Goal: Task Accomplishment & Management: Manage account settings

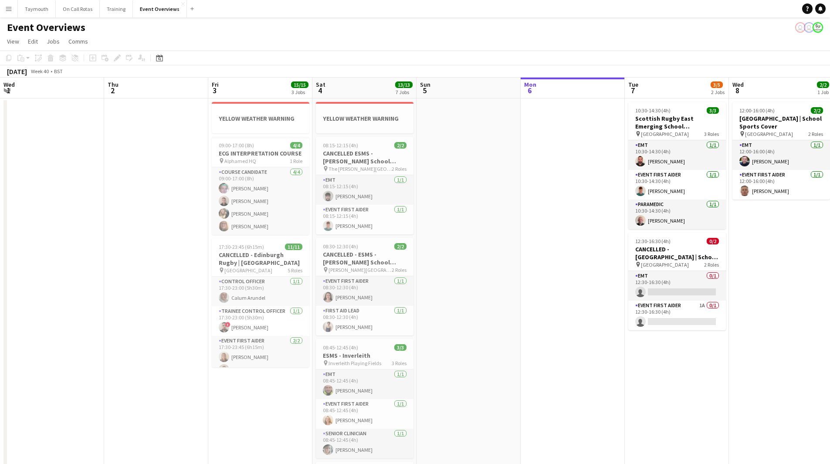
scroll to position [0, 300]
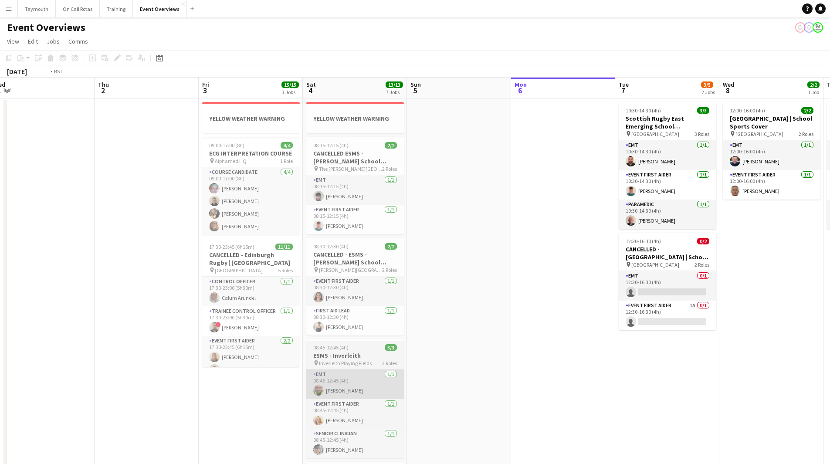
drag, startPoint x: 255, startPoint y: 352, endPoint x: 591, endPoint y: 374, distance: 336.7
click at [809, 333] on app-calendar-viewport "Mon 29 Tue 30 Wed 1 Thu 2 Fri 3 15/15 3 Jobs Sat 4 13/13 7 Jobs Sun 5 Mon 6 Tue…" at bounding box center [415, 440] width 830 height 724
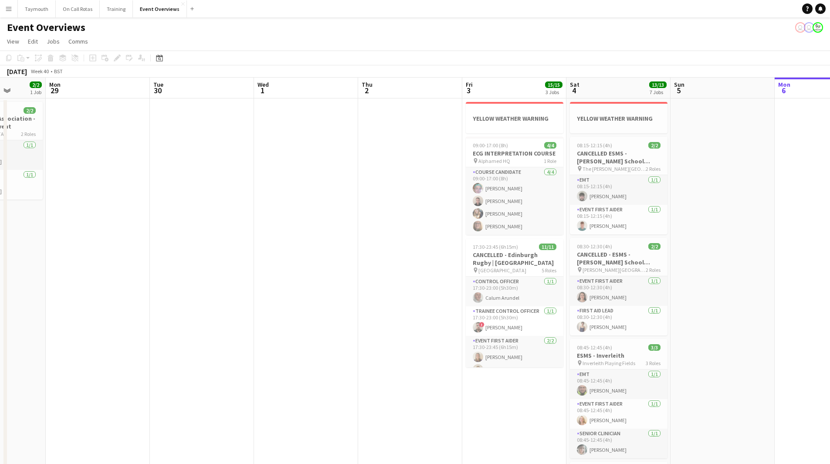
click at [625, 355] on app-calendar-viewport "Fri 26 Sat 27 7/7 3 Jobs Sun 28 2/2 1 Job Mon 29 Tue 30 Wed 1 Thu 2 Fri 3 15/15…" at bounding box center [415, 440] width 830 height 724
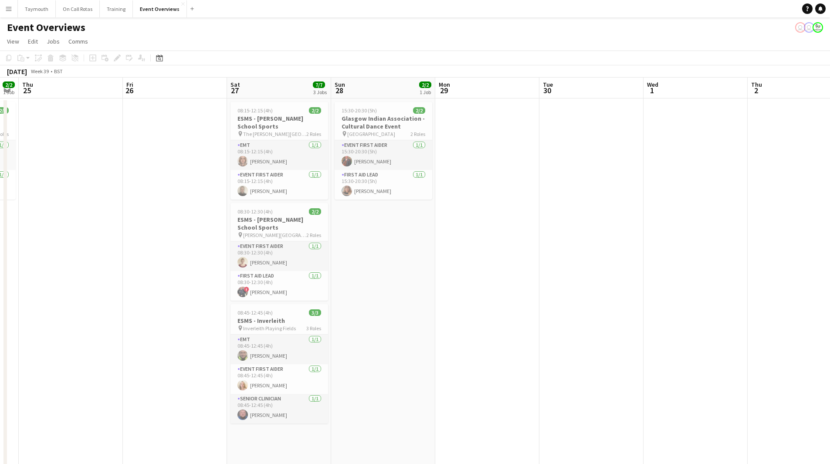
drag, startPoint x: 328, startPoint y: 362, endPoint x: 568, endPoint y: 360, distance: 240.6
click at [589, 345] on app-calendar-viewport "Tue 23 9/9 1 Job Wed 24 2/2 1 Job Thu 25 Fri 26 Sat 27 7/7 3 Jobs Sun 28 2/2 1 …" at bounding box center [415, 440] width 830 height 724
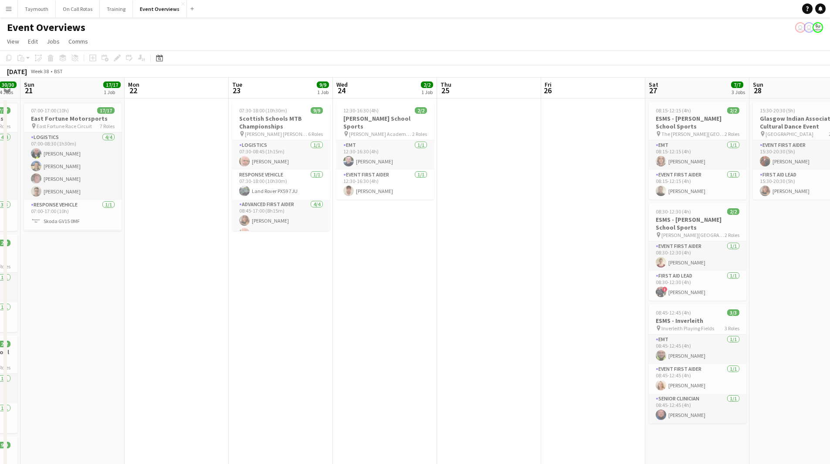
drag, startPoint x: 518, startPoint y: 344, endPoint x: 719, endPoint y: 329, distance: 201.9
click at [736, 323] on app-calendar-viewport "Thu 18 Fri 19 9/9 2 Jobs Sat 20 30/30 4 Jobs Sun 21 17/17 1 Job Mon 22 Tue 23 9…" at bounding box center [415, 440] width 830 height 724
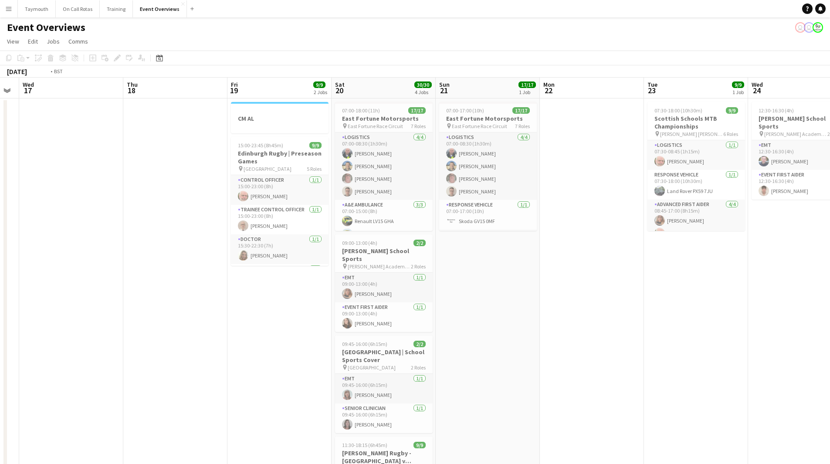
drag, startPoint x: 161, startPoint y: 345, endPoint x: 538, endPoint y: 331, distance: 377.7
click at [527, 322] on app-calendar-viewport "Sun 14 Mon 15 Tue 16 Wed 17 Thu 18 Fri 19 9/9 2 Jobs Sat 20 30/30 4 Jobs Sun 21…" at bounding box center [415, 440] width 830 height 724
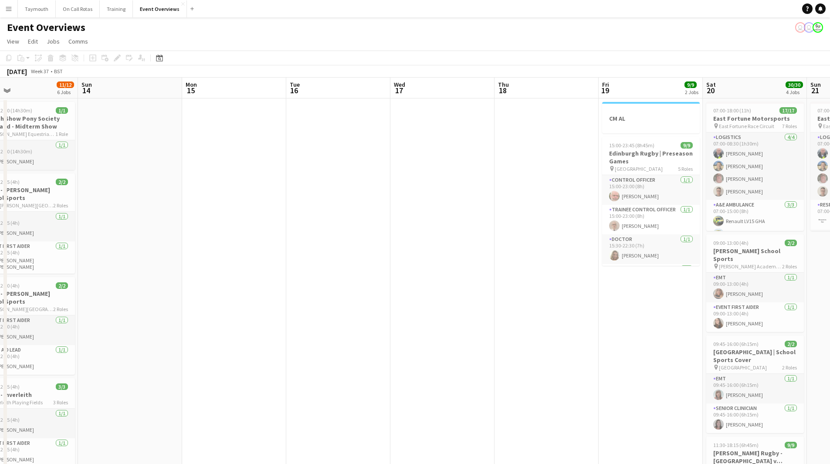
drag, startPoint x: 394, startPoint y: 330, endPoint x: 689, endPoint y: 320, distance: 295.2
click at [642, 322] on app-calendar-viewport "Thu 11 3/3 1 Job Fri 12 25/30 2 Jobs Sat 13 11/12 6 Jobs Sun 14 Mon 15 Tue 16 W…" at bounding box center [415, 440] width 830 height 724
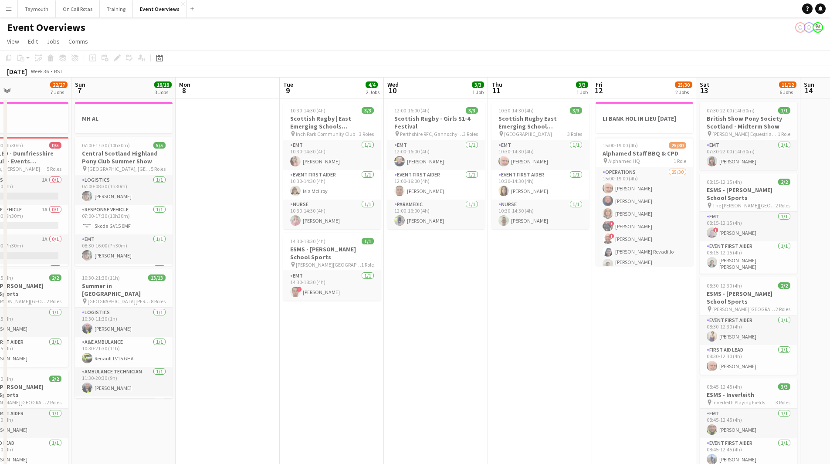
drag, startPoint x: 176, startPoint y: 295, endPoint x: 535, endPoint y: 282, distance: 359.3
click at [535, 282] on app-calendar-viewport "Thu 4 2 Jobs Fri 5 13/13 3 Jobs Sat 6 22/27 7 Jobs Sun 7 18/18 3 Jobs Mon 8 Tue…" at bounding box center [415, 461] width 830 height 767
drag, startPoint x: 602, startPoint y: 247, endPoint x: 10, endPoint y: 304, distance: 594.6
click at [10, 304] on app-calendar-viewport "Thu 4 2 Jobs Fri 5 13/13 3 Jobs Sat 6 22/27 7 Jobs Sun 7 18/18 3 Jobs Mon 8 Tue…" at bounding box center [415, 461] width 830 height 767
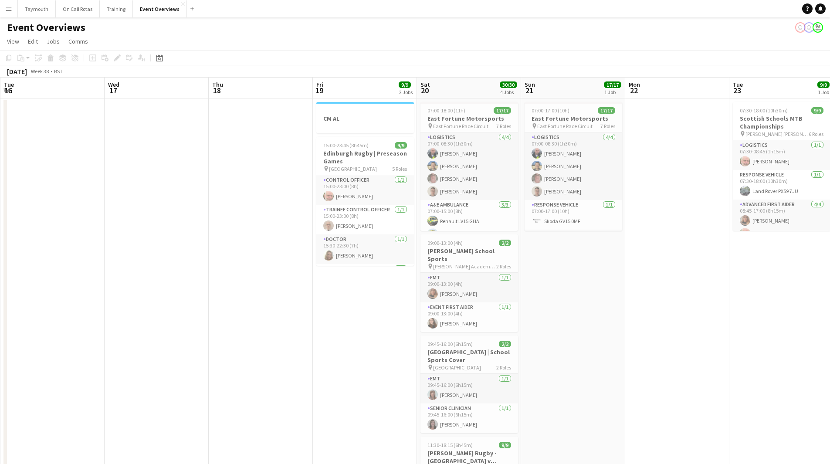
drag, startPoint x: 159, startPoint y: 324, endPoint x: 37, endPoint y: 335, distance: 122.0
click at [48, 336] on app-calendar-viewport "Sat 13 11/12 6 Jobs Sun 14 Mon 15 Tue 16 Wed 17 Thu 18 Fri 19 9/9 2 Jobs Sat 20…" at bounding box center [415, 461] width 830 height 767
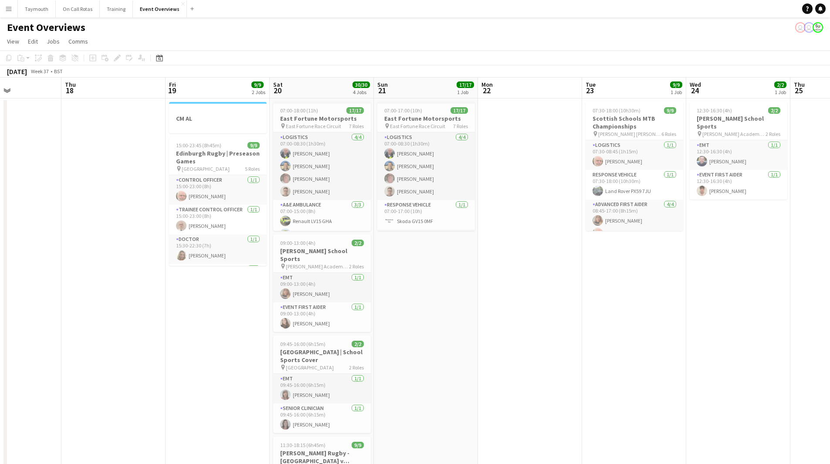
drag, startPoint x: 531, startPoint y: 311, endPoint x: 161, endPoint y: 313, distance: 370.0
click at [156, 317] on app-calendar-viewport "Mon 15 Tue 16 Wed 17 Thu 18 Fri 19 9/9 2 Jobs Sat 20 30/30 4 Jobs Sun 21 17/17 …" at bounding box center [415, 461] width 830 height 767
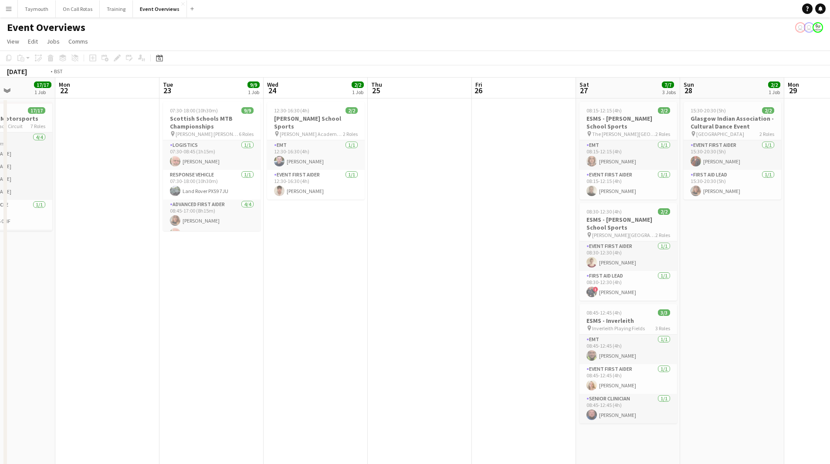
drag, startPoint x: 615, startPoint y: 284, endPoint x: 475, endPoint y: 271, distance: 141.4
click at [323, 283] on app-calendar-viewport "Fri 19 9/9 2 Jobs Sat 20 30/30 4 Jobs Sun 21 17/17 1 Job Mon 22 Tue 23 9/9 1 Jo…" at bounding box center [415, 461] width 830 height 767
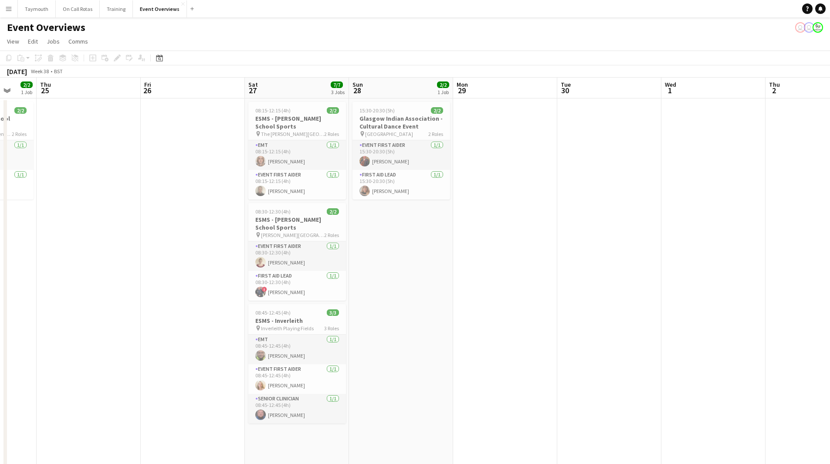
drag, startPoint x: 400, startPoint y: 268, endPoint x: 340, endPoint y: 241, distance: 65.9
click at [311, 256] on app-calendar-viewport "Mon 22 Tue 23 9/9 1 Job Wed 24 2/2 1 Job Thu 25 Fri 26 Sat 27 7/7 3 Jobs Sun 28…" at bounding box center [415, 461] width 830 height 767
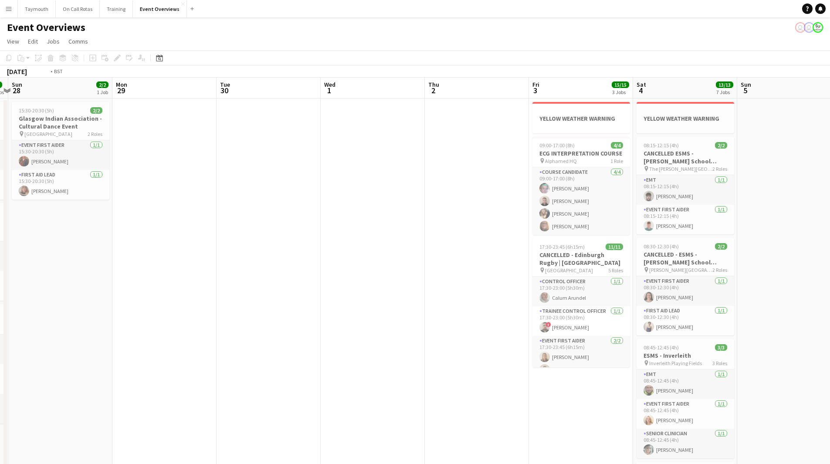
drag, startPoint x: 333, startPoint y: 257, endPoint x: 225, endPoint y: 261, distance: 108.1
click at [229, 261] on app-calendar-viewport "Thu 25 Fri 26 Sat 27 7/7 3 Jobs Sun 28 2/2 1 Job Mon 29 Tue 30 Wed 1 Thu 2 Fri …" at bounding box center [415, 461] width 830 height 767
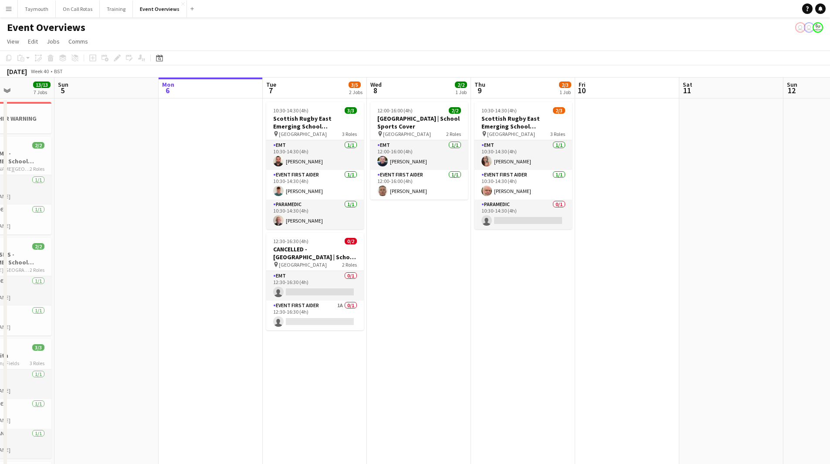
drag, startPoint x: 461, startPoint y: 261, endPoint x: 156, endPoint y: 288, distance: 306.7
click at [154, 291] on app-calendar-viewport "Thu 2 Fri 3 15/15 3 Jobs Sat 4 13/13 7 Jobs Sun 5 Mon 6 Tue 7 3/5 2 Jobs Wed 8 …" at bounding box center [415, 461] width 830 height 767
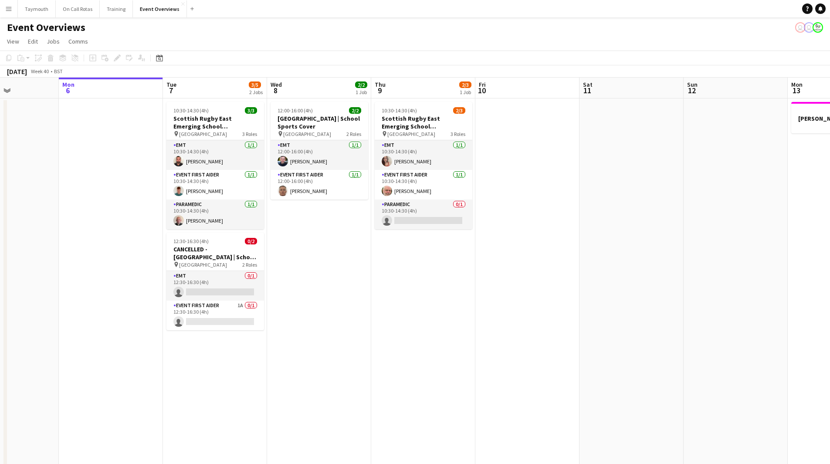
click at [427, 269] on app-date-cell "10:30-14:30 (4h) 2/3 Scottish Rugby East Emerging School Championships | Royal …" at bounding box center [423, 471] width 104 height 746
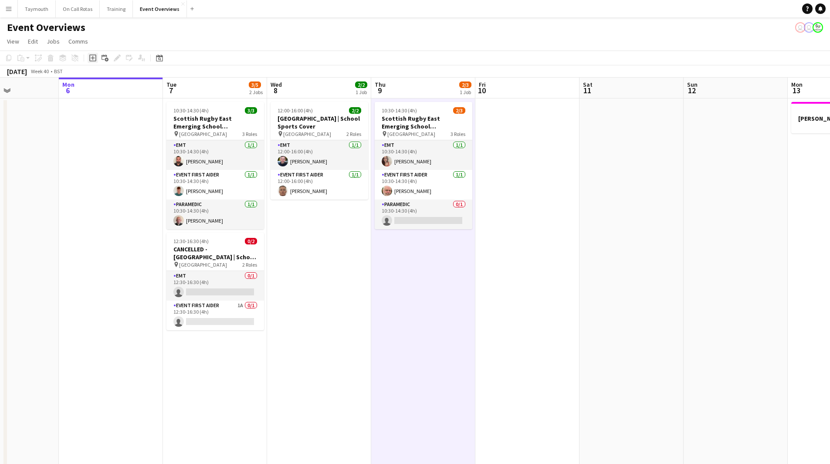
click at [93, 60] on icon "Add job" at bounding box center [92, 57] width 7 height 7
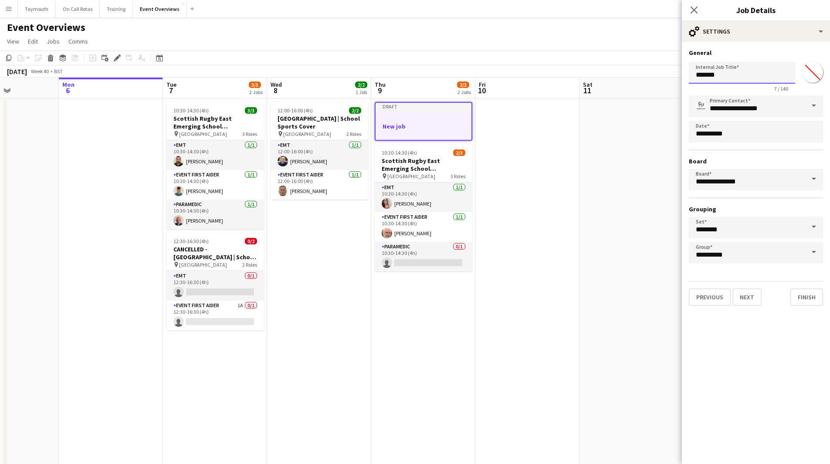
drag, startPoint x: 740, startPoint y: 74, endPoint x: 538, endPoint y: 53, distance: 202.4
click at [574, 68] on body "Menu Boards Boards Boards All jobs Status Workforce Workforce My Workforce Recr…" at bounding box center [415, 422] width 830 height 845
type input "**********"
click at [750, 306] on div "**********" at bounding box center [756, 177] width 148 height 271
click at [747, 295] on button "Next" at bounding box center [747, 297] width 29 height 17
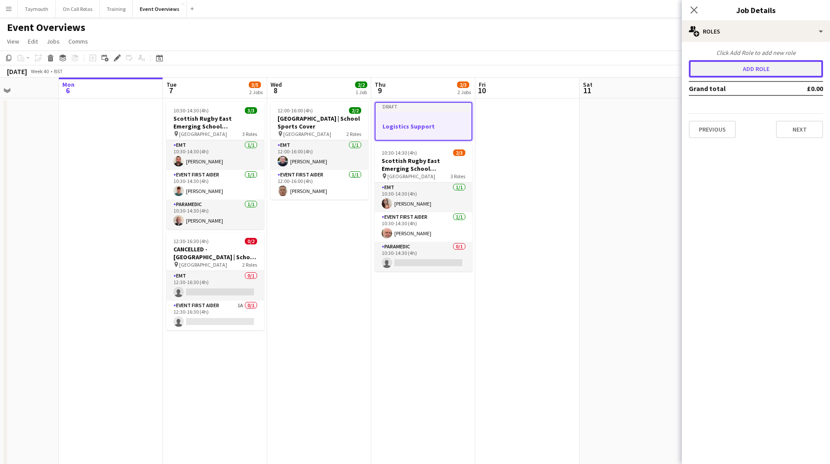
click at [773, 66] on button "Add role" at bounding box center [756, 68] width 134 height 17
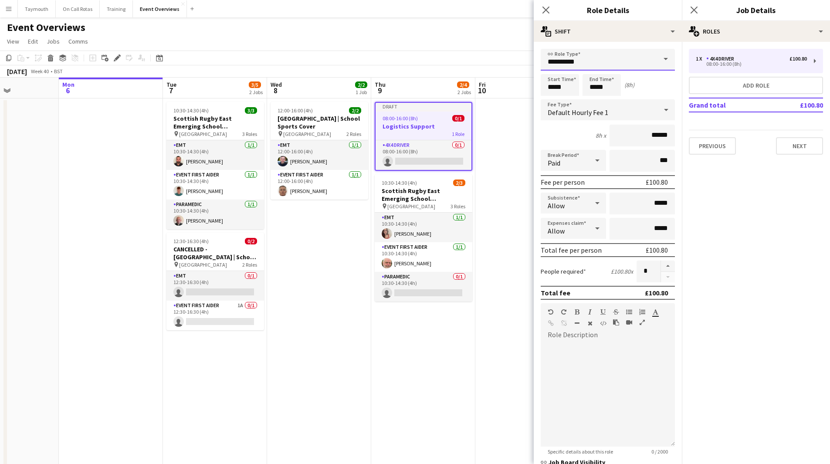
drag, startPoint x: 635, startPoint y: 60, endPoint x: 325, endPoint y: 20, distance: 312.4
click at [375, 42] on body "Menu Boards Boards Boards All jobs Status Workforce Workforce My Workforce Recr…" at bounding box center [415, 422] width 830 height 845
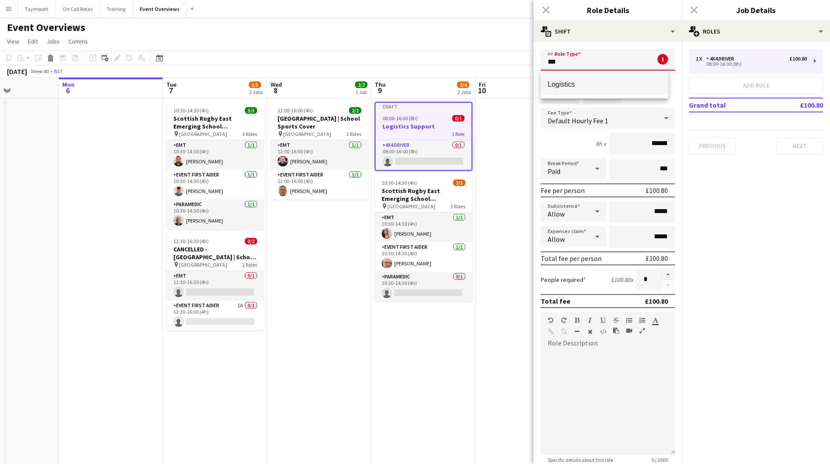
click at [587, 84] on span "Logistics" at bounding box center [605, 84] width 114 height 8
type input "*********"
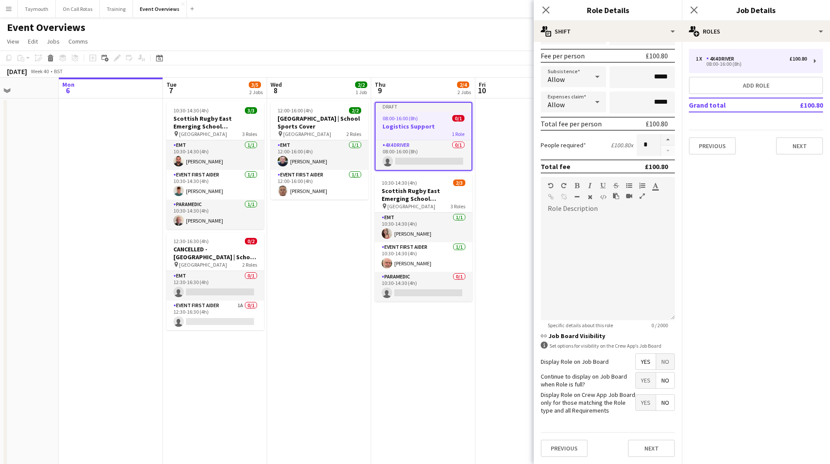
scroll to position [0, 0]
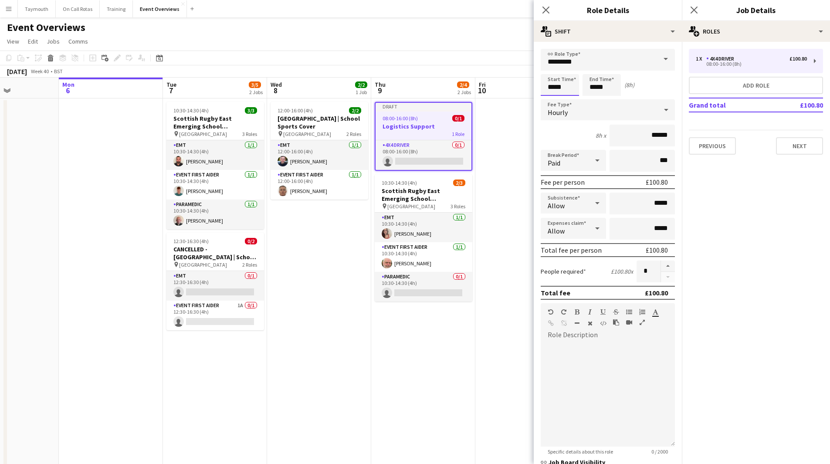
drag, startPoint x: 571, startPoint y: 87, endPoint x: 454, endPoint y: 87, distance: 116.4
click at [454, 87] on body "Menu Boards Boards Boards All jobs Status Workforce Workforce My Workforce Recr…" at bounding box center [415, 422] width 830 height 845
type input "*****"
drag, startPoint x: 608, startPoint y: 87, endPoint x: 431, endPoint y: 92, distance: 177.0
click at [431, 92] on body "Menu Boards Boards Boards All jobs Status Workforce Workforce My Workforce Recr…" at bounding box center [415, 422] width 830 height 845
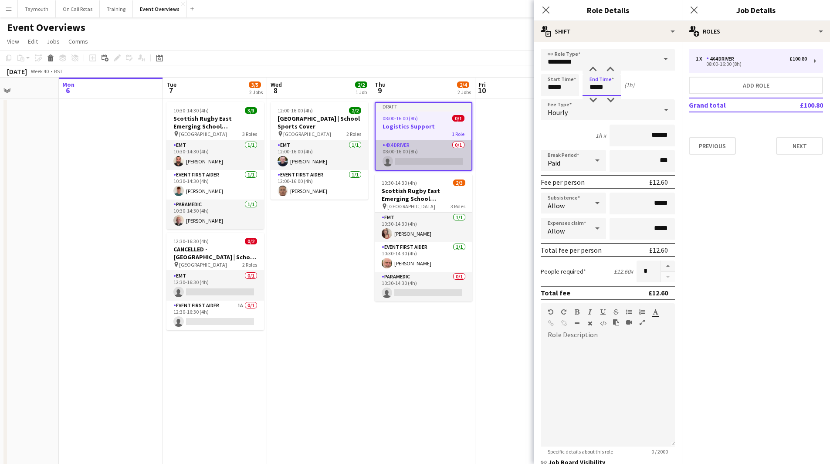
type input "*****"
click at [430, 156] on app-card-role "4x4 Driver 0/1 08:00-16:00 (8h) single-neutral-actions" at bounding box center [424, 155] width 96 height 30
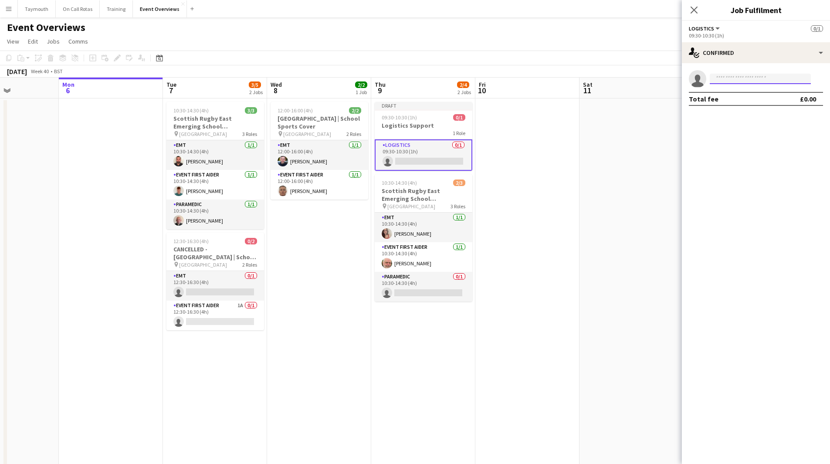
click at [746, 80] on input at bounding box center [760, 79] width 101 height 10
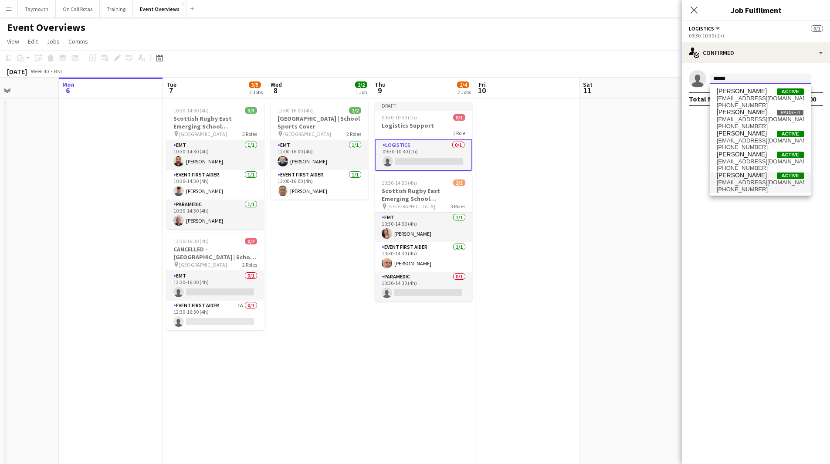
type input "******"
click at [767, 179] on span "[EMAIL_ADDRESS][DOMAIN_NAME]" at bounding box center [760, 182] width 87 height 7
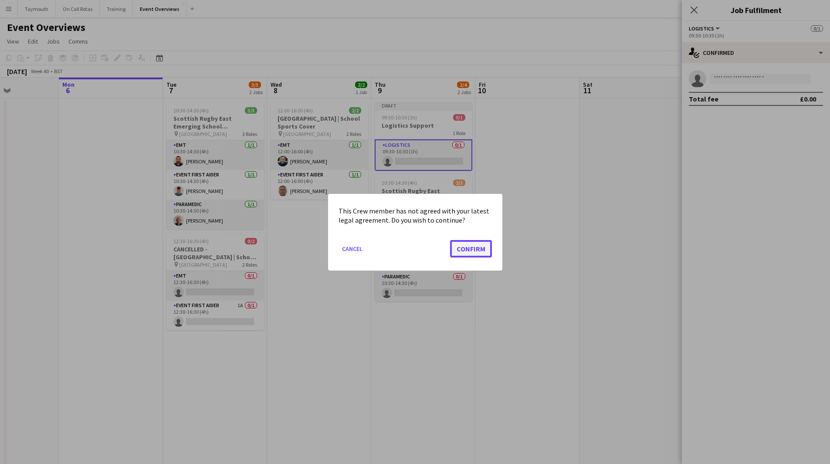
click at [474, 251] on button "Confirm" at bounding box center [471, 248] width 42 height 17
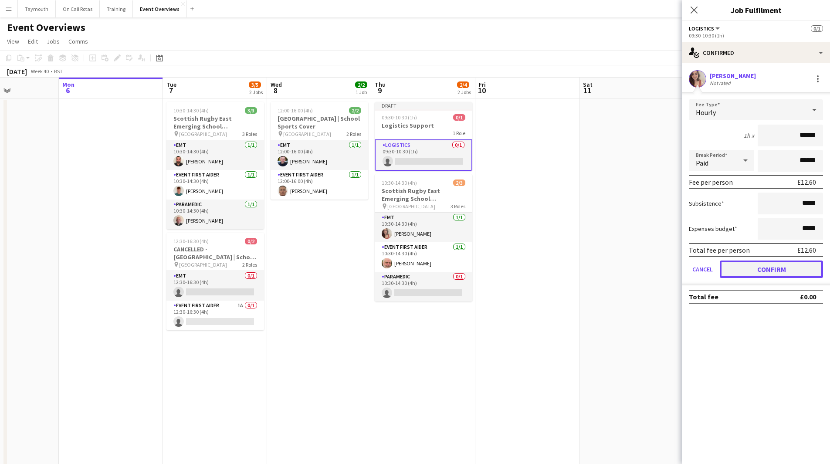
click at [753, 268] on button "Confirm" at bounding box center [771, 269] width 103 height 17
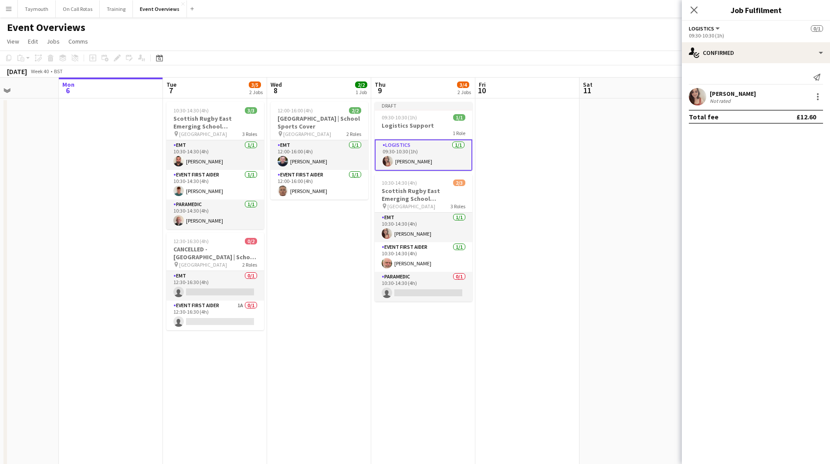
drag, startPoint x: 603, startPoint y: 250, endPoint x: 625, endPoint y: 201, distance: 53.6
click at [603, 249] on app-date-cell at bounding box center [632, 471] width 104 height 746
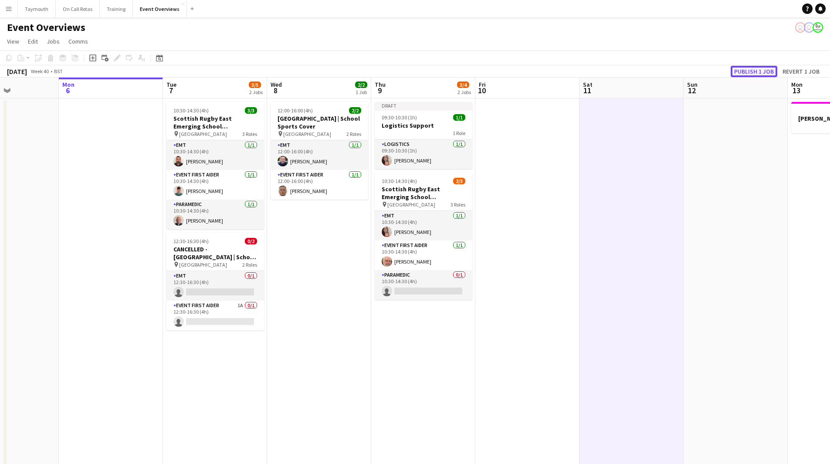
click at [760, 71] on button "Publish 1 job" at bounding box center [754, 71] width 47 height 11
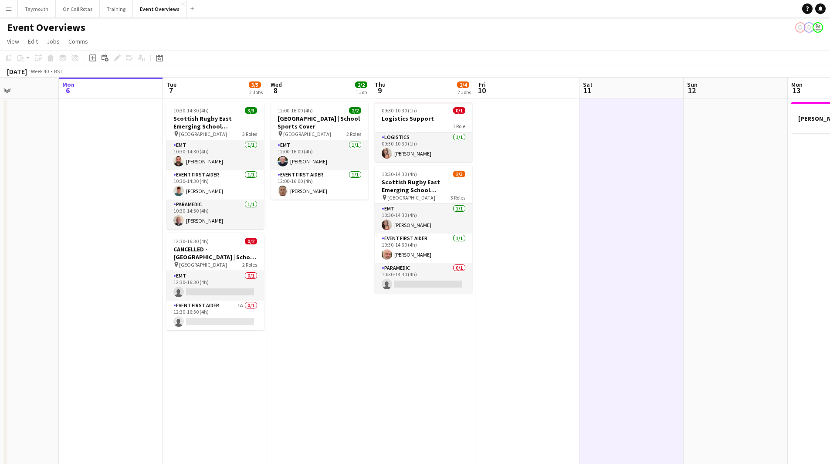
click at [413, 367] on app-date-cell "09:30-10:30 (1h) 0/1 Logistics Support 1 Role Logistics [DATE] 09:30-10:30 (1h)…" at bounding box center [423, 471] width 104 height 746
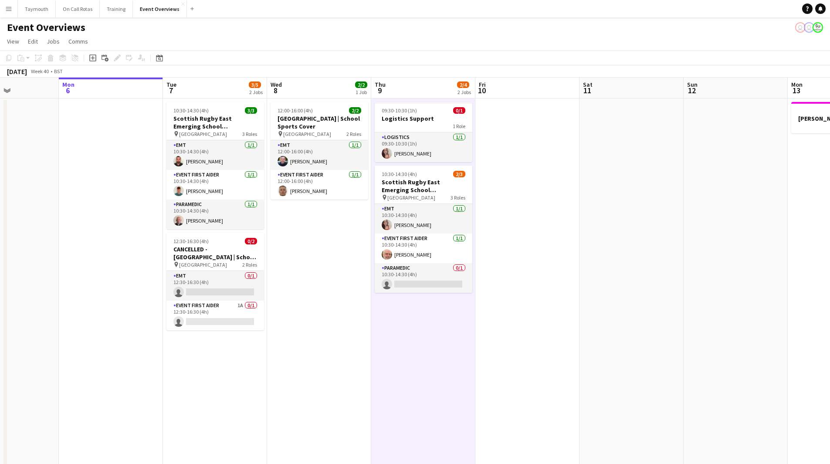
drag, startPoint x: 431, startPoint y: 137, endPoint x: 123, endPoint y: 61, distance: 317.4
click at [431, 137] on app-card-role "Logistics [DATE] 09:30-10:30 (1h) [PERSON_NAME]" at bounding box center [424, 147] width 98 height 30
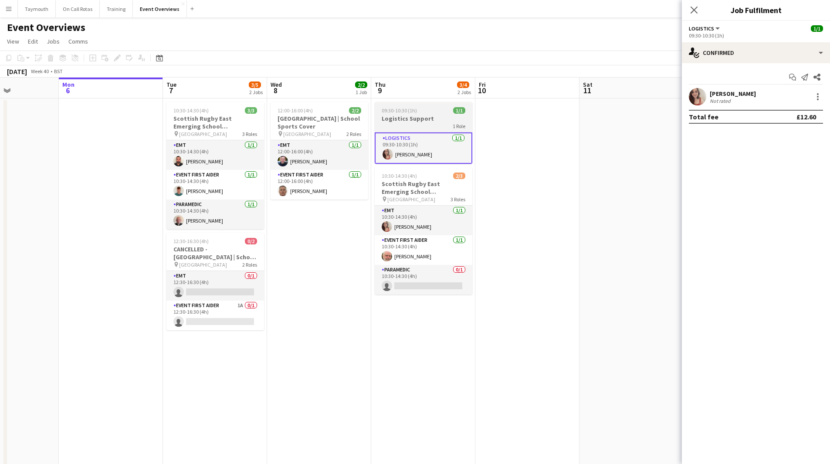
click at [390, 125] on div "1 Role" at bounding box center [424, 125] width 98 height 7
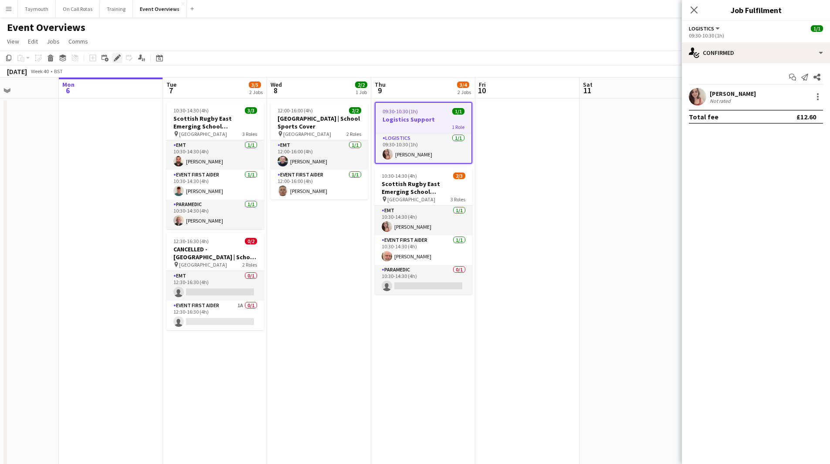
click at [116, 60] on icon at bounding box center [117, 58] width 5 height 5
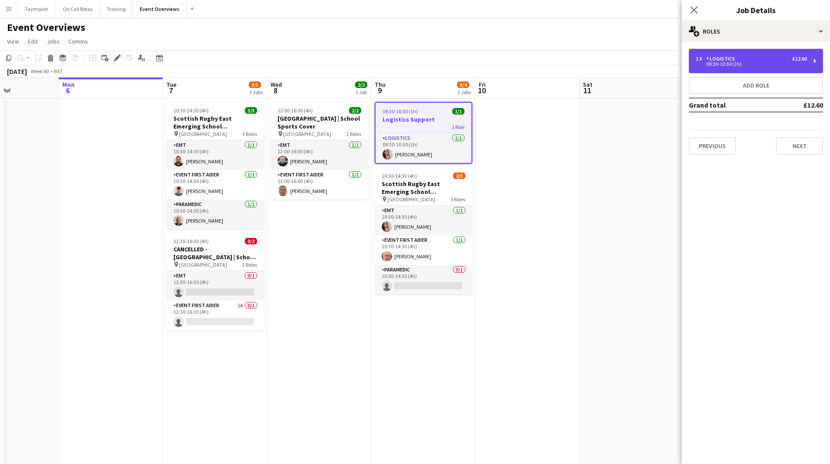
click at [742, 61] on div "1 x Logistics £12.60" at bounding box center [751, 59] width 111 height 6
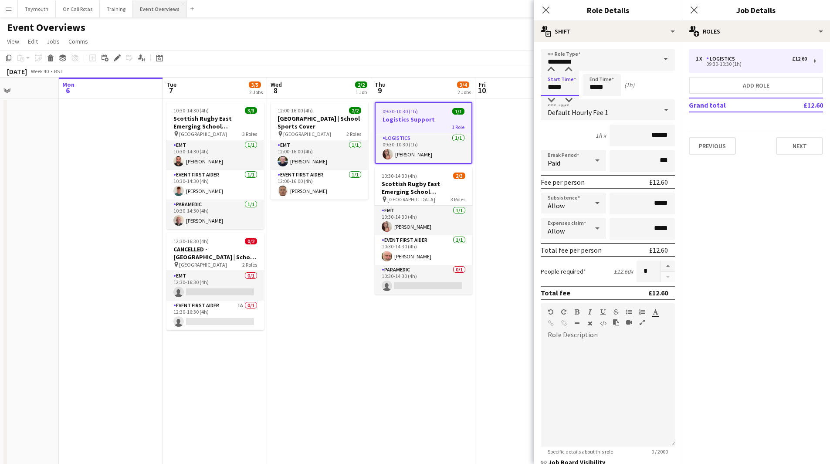
drag, startPoint x: 574, startPoint y: 88, endPoint x: 171, endPoint y: 10, distance: 410.3
click at [267, 40] on body "Menu Boards Boards Boards All jobs Status Workforce Workforce My Workforce Recr…" at bounding box center [415, 422] width 830 height 845
type input "*****"
click at [383, 398] on app-date-cell "09:30-10:30 (1h) 1/1 Logistics Support 1 Role Logistics [DATE] 09:30-10:30 (1h)…" at bounding box center [423, 471] width 104 height 746
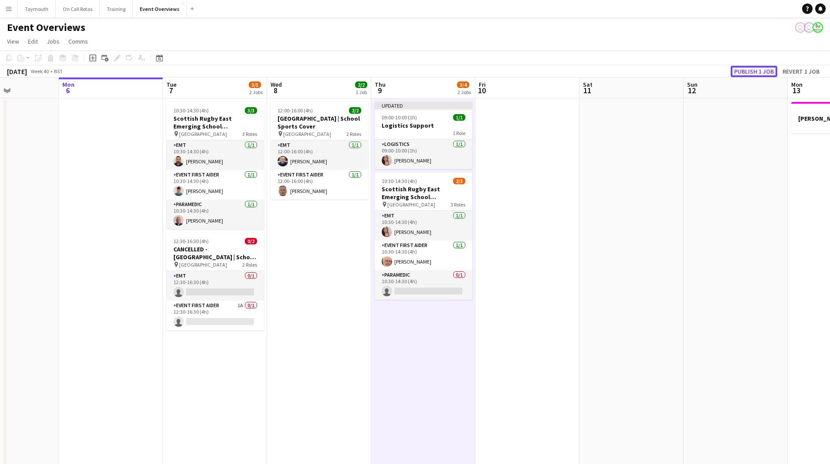
click at [766, 71] on button "Publish 1 job" at bounding box center [754, 71] width 47 height 11
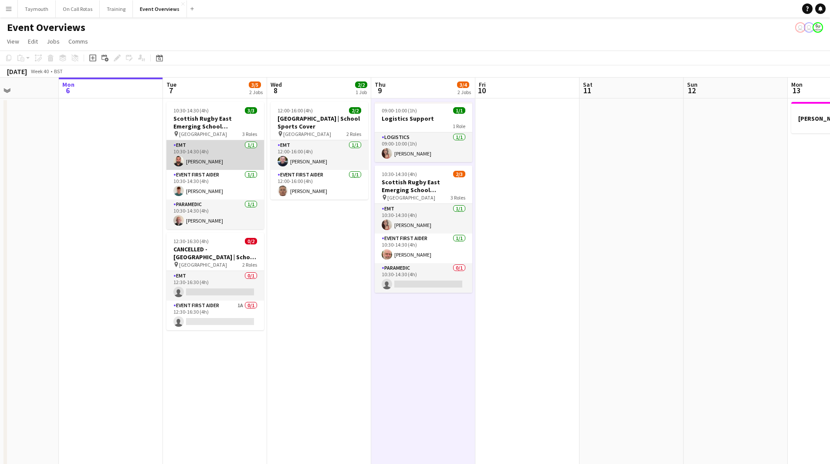
click at [224, 167] on app-card-role "EMT [DATE] 10:30-14:30 (4h) [PERSON_NAME]" at bounding box center [215, 155] width 98 height 30
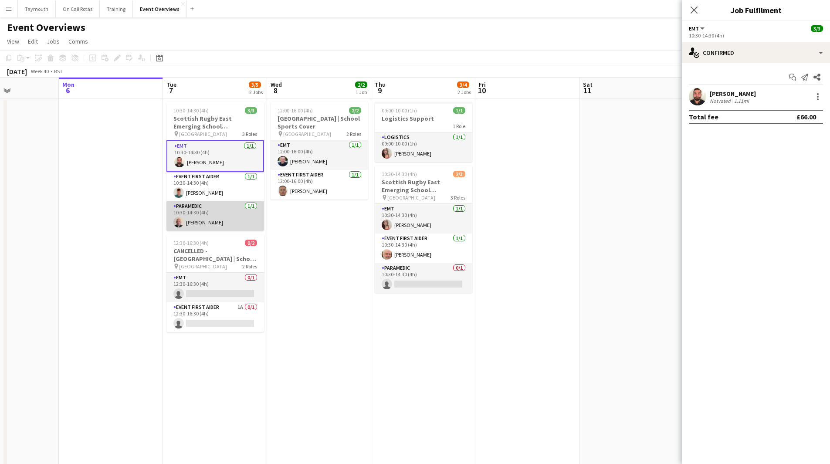
click at [211, 204] on app-card-role "Paramedic [DATE] 10:30-14:30 (4h) [PERSON_NAME]" at bounding box center [215, 216] width 98 height 30
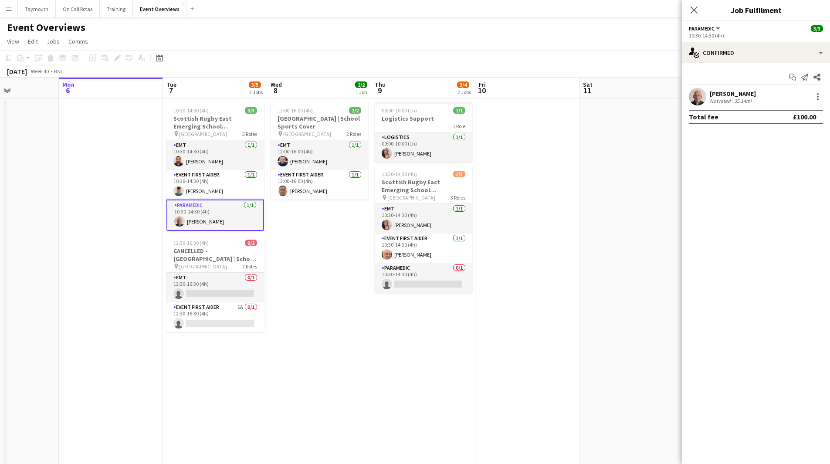
click at [483, 387] on app-date-cell at bounding box center [527, 471] width 104 height 746
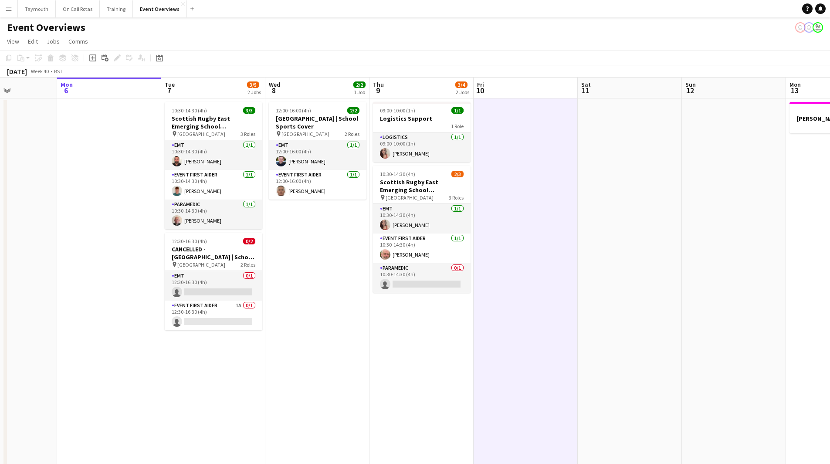
click at [345, 406] on app-date-cell "12:00-16:00 (4h) 2/2 [GEOGRAPHIC_DATA] | School Sports Cover pin [GEOGRAPHIC_DA…" at bounding box center [317, 471] width 104 height 746
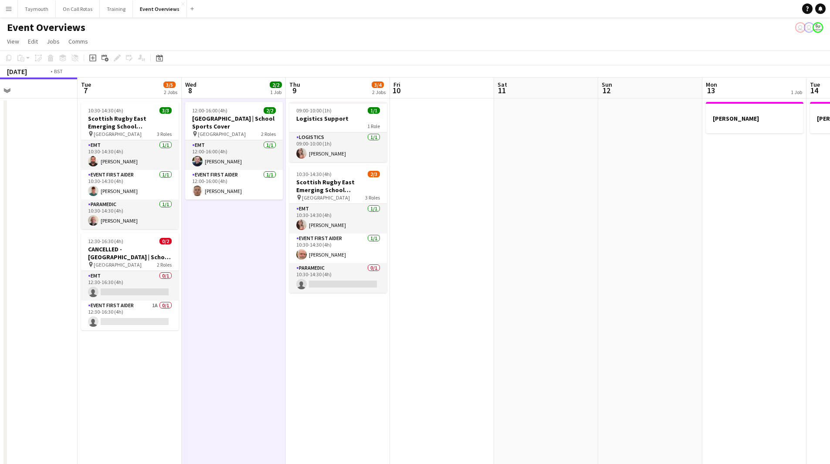
drag, startPoint x: 723, startPoint y: 323, endPoint x: 284, endPoint y: 355, distance: 440.5
click at [284, 355] on app-calendar-viewport "Fri 3 15/15 3 Jobs Sat 4 13/13 7 Jobs Sun 5 Mon 6 Tue 7 3/5 2 Jobs Wed 8 2/2 1 …" at bounding box center [415, 461] width 830 height 767
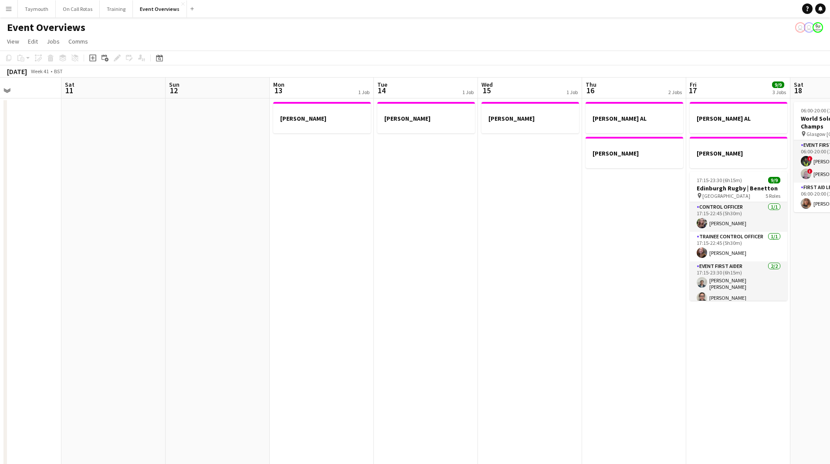
drag, startPoint x: 533, startPoint y: 336, endPoint x: 71, endPoint y: 330, distance: 462.0
click at [98, 332] on app-calendar-viewport "Tue 7 3/5 2 Jobs Wed 8 2/2 1 Job Thu 9 3/4 2 Jobs Fri 10 Sat 11 Sun 12 Mon 13 1…" at bounding box center [415, 461] width 830 height 767
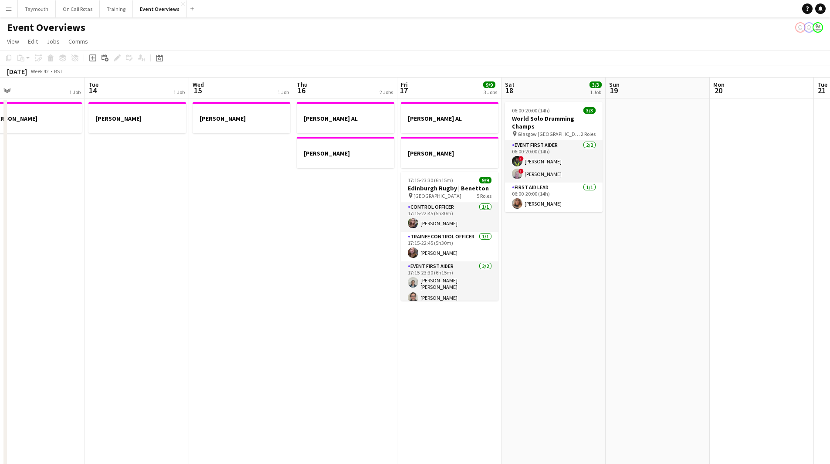
drag, startPoint x: 688, startPoint y: 329, endPoint x: 113, endPoint y: 327, distance: 574.4
click at [74, 333] on app-calendar-viewport "Sat 11 Sun 12 Mon 13 1 Job Tue 14 1 Job Wed 15 1 Job Thu 16 2 Jobs Fri 17 9/9 3…" at bounding box center [415, 461] width 830 height 767
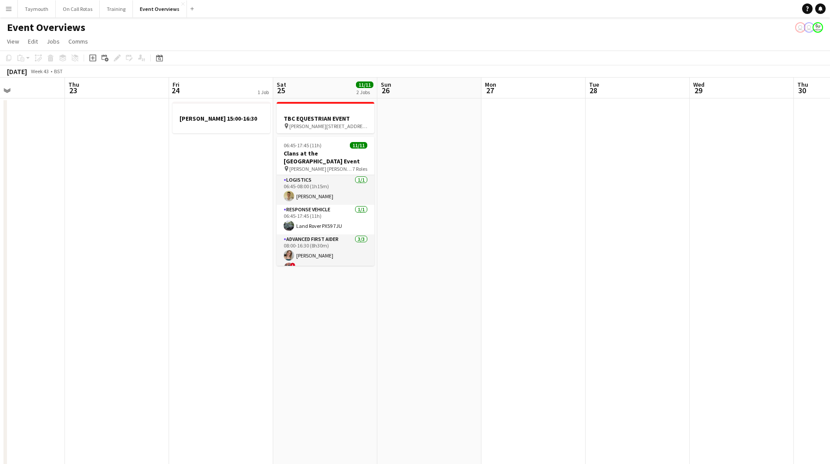
drag, startPoint x: 326, startPoint y: 335, endPoint x: 180, endPoint y: 335, distance: 146.4
click at [180, 335] on app-calendar-viewport "Sun 19 Mon 20 Tue 21 Wed 22 Thu 23 Fri 24 1 Job Sat 25 11/11 2 Jobs Sun 26 Mon …" at bounding box center [415, 461] width 830 height 767
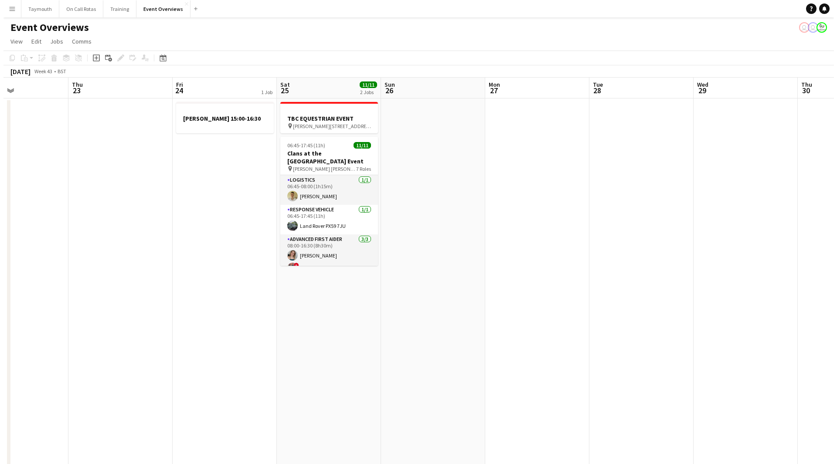
scroll to position [0, 267]
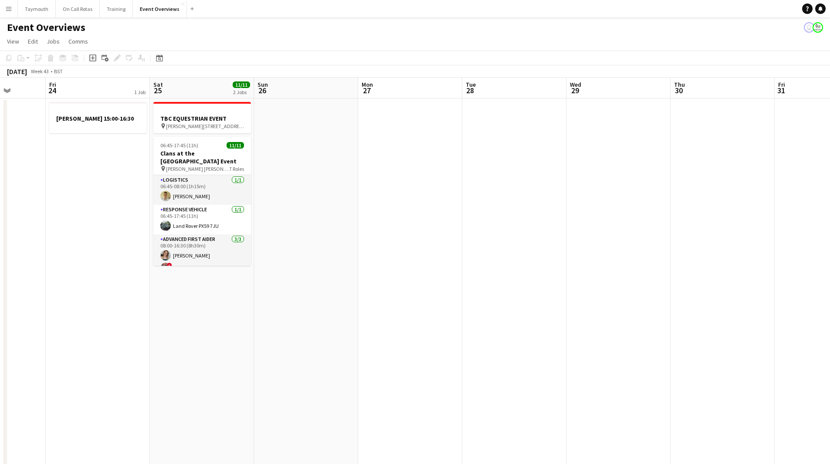
click at [10, 6] on app-icon "Menu" at bounding box center [8, 8] width 7 height 7
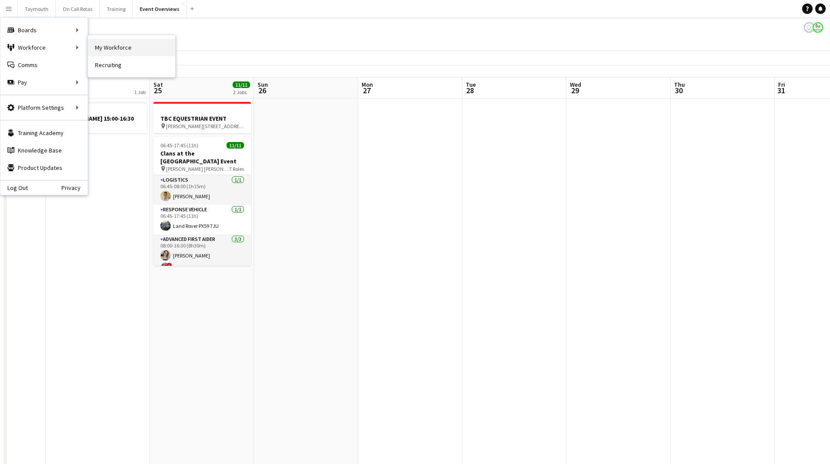
click at [126, 43] on link "My Workforce" at bounding box center [131, 47] width 87 height 17
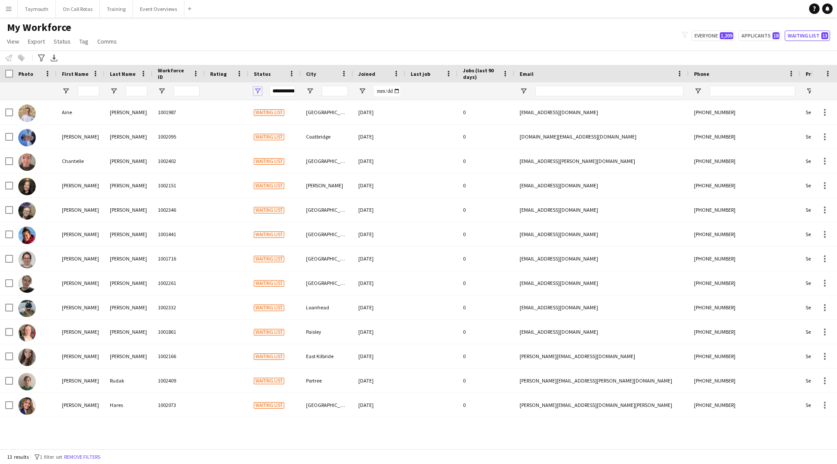
click at [255, 88] on span "Open Filter Menu" at bounding box center [258, 91] width 8 height 8
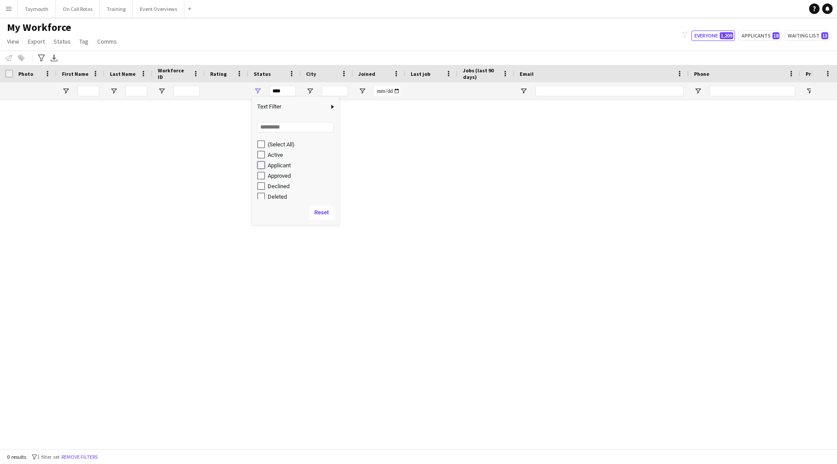
type input "**********"
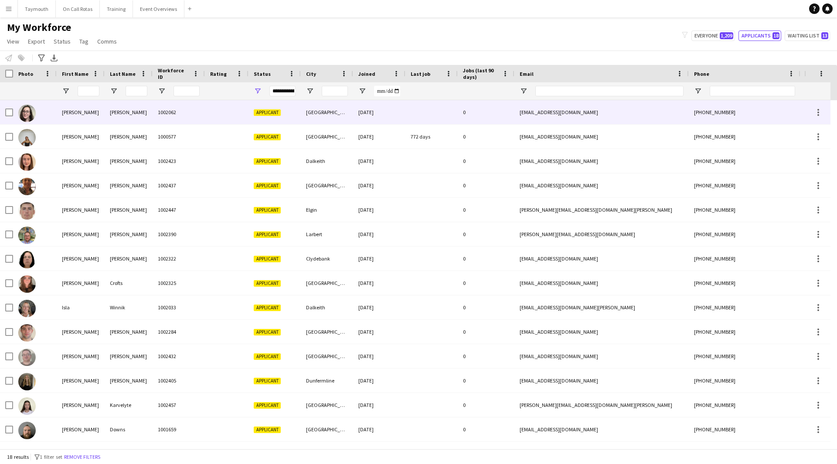
click at [158, 121] on div "1002062" at bounding box center [179, 112] width 52 height 24
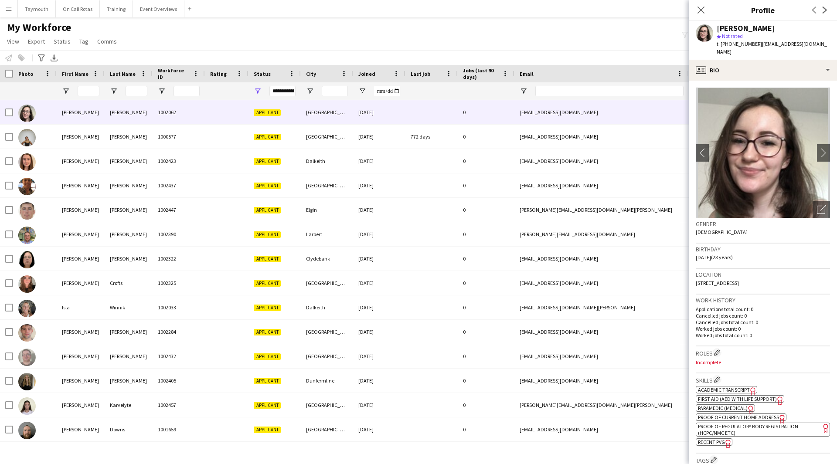
click at [739, 50] on div "[PERSON_NAME] star Not rated t. [PHONE_NUMBER] | [EMAIL_ADDRESS][DOMAIN_NAME]" at bounding box center [763, 40] width 148 height 39
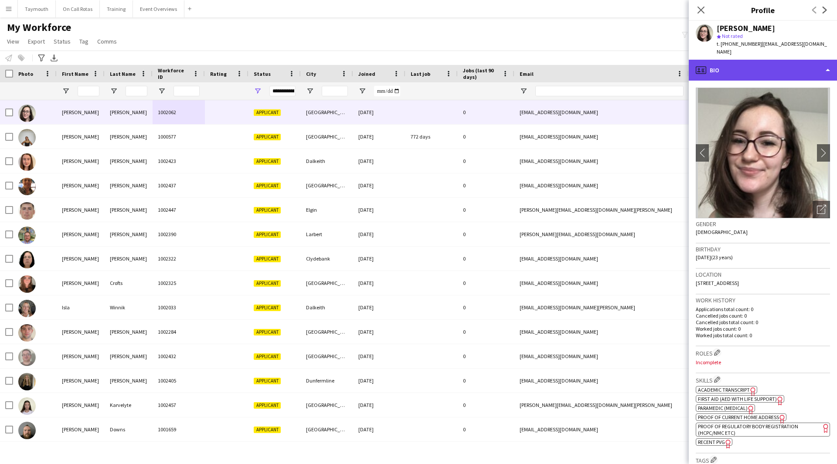
click at [744, 60] on div "profile Bio" at bounding box center [763, 70] width 148 height 21
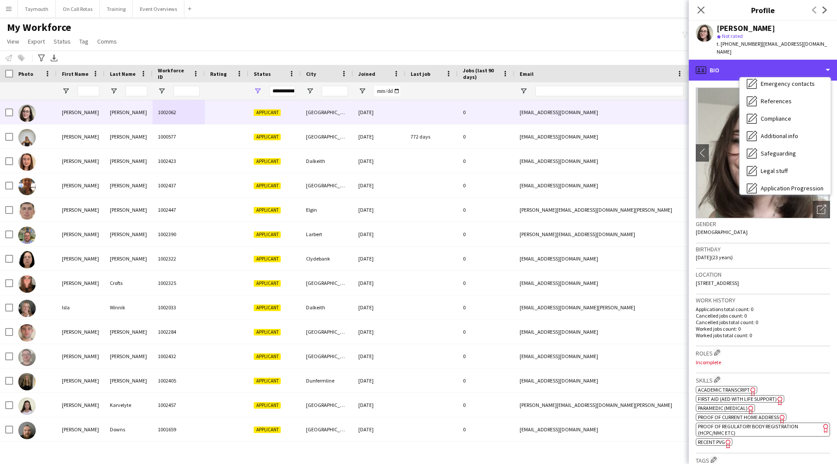
scroll to position [152, 0]
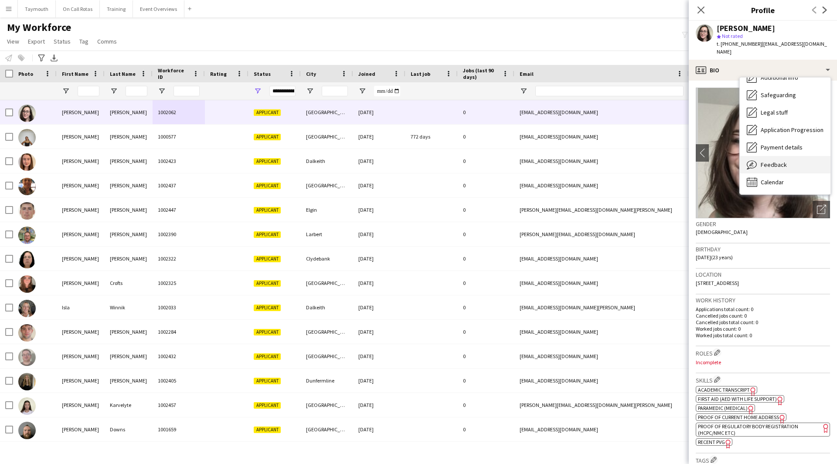
click at [792, 157] on div "Feedback Feedback" at bounding box center [785, 164] width 91 height 17
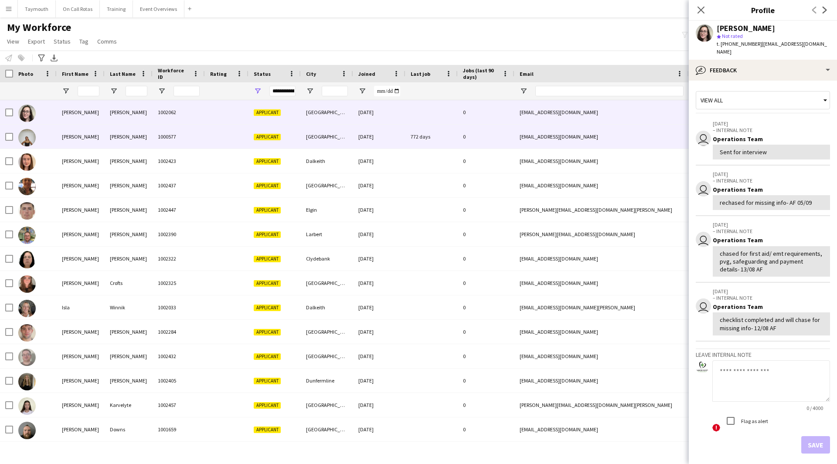
click at [205, 142] on div at bounding box center [227, 137] width 44 height 24
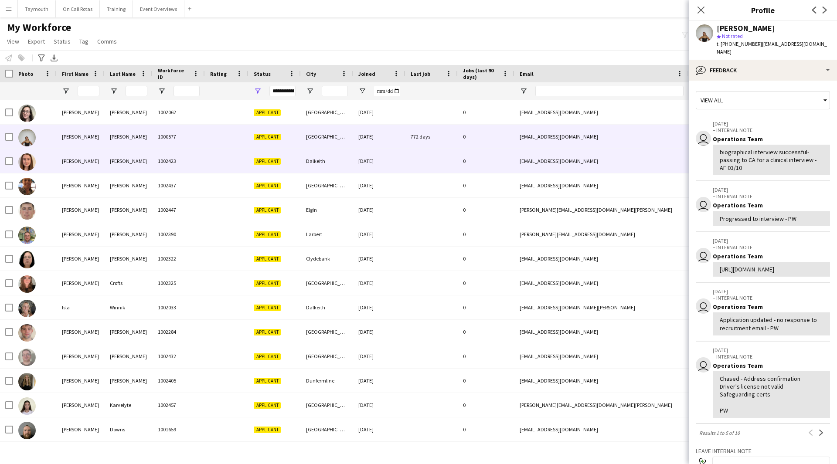
click at [190, 164] on div "1002423" at bounding box center [179, 161] width 52 height 24
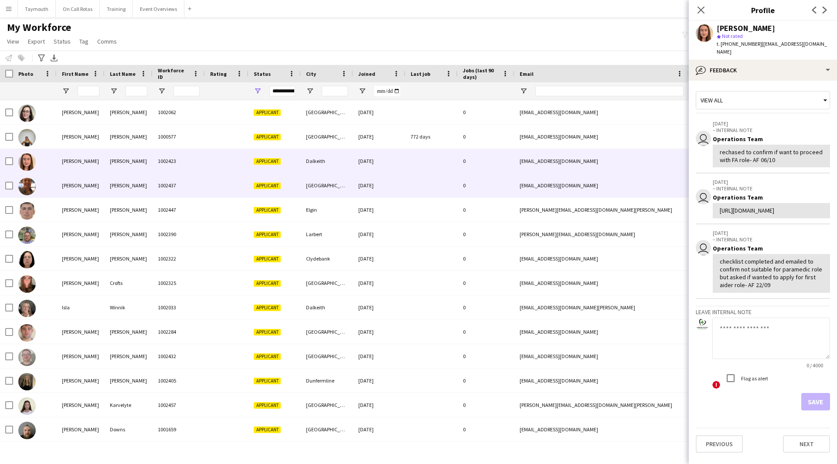
click at [176, 188] on div "1002437" at bounding box center [179, 185] width 52 height 24
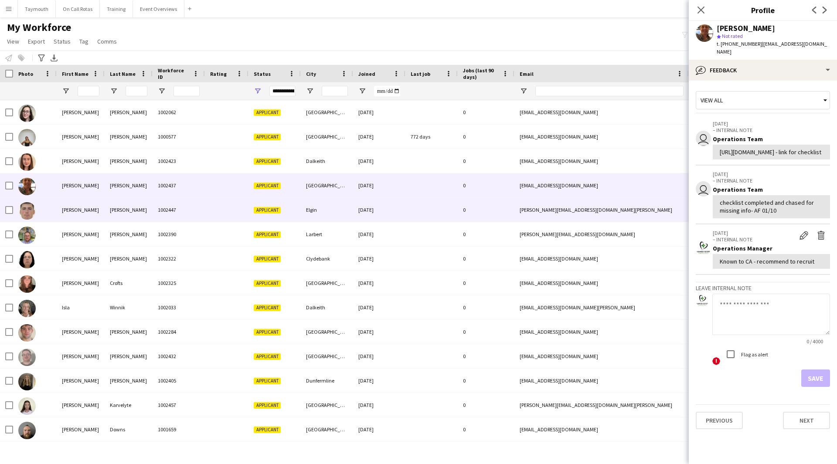
click at [177, 204] on div "1002447" at bounding box center [179, 210] width 52 height 24
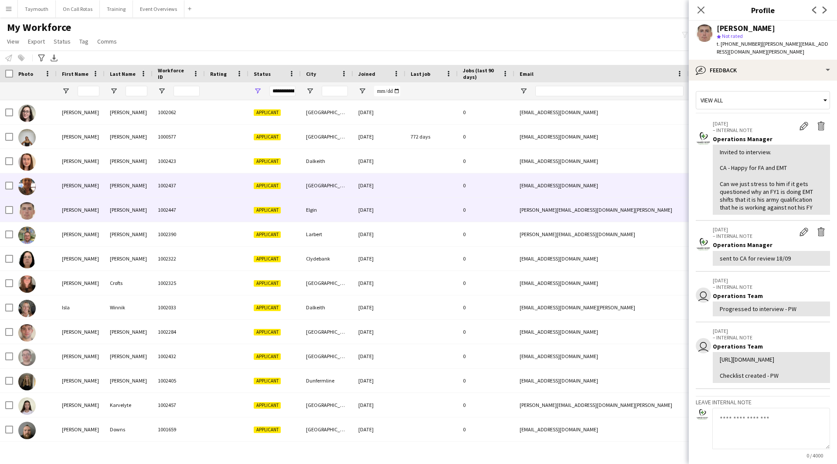
click at [154, 180] on div "1002437" at bounding box center [179, 185] width 52 height 24
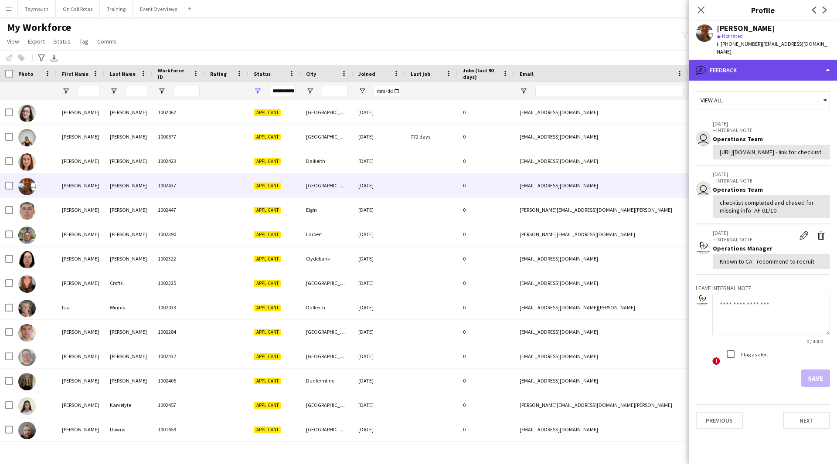
click at [787, 70] on div "bubble-pencil Feedback" at bounding box center [763, 70] width 148 height 21
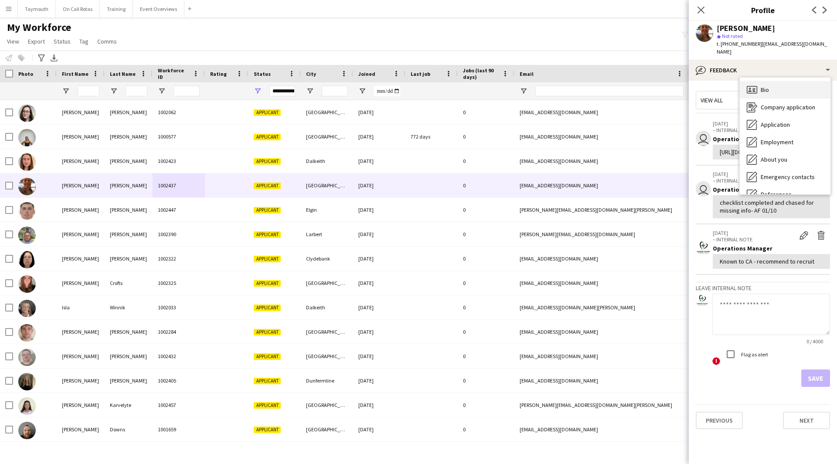
click at [786, 83] on div "Bio Bio" at bounding box center [785, 89] width 91 height 17
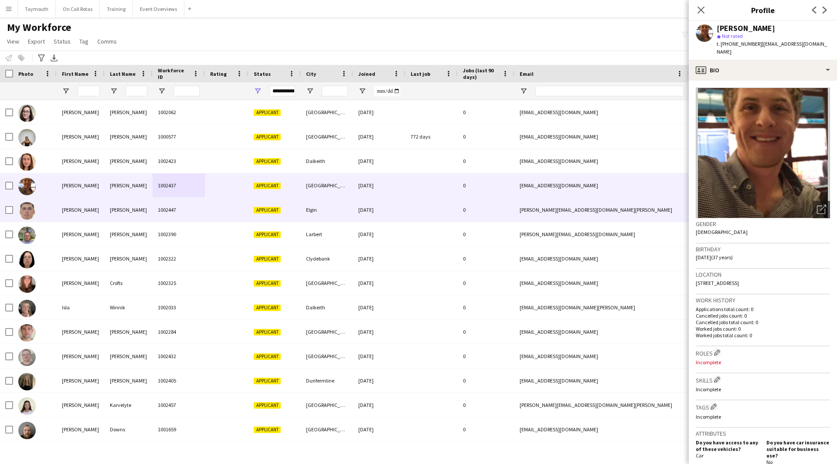
click at [148, 197] on div "[PERSON_NAME]" at bounding box center [129, 185] width 48 height 24
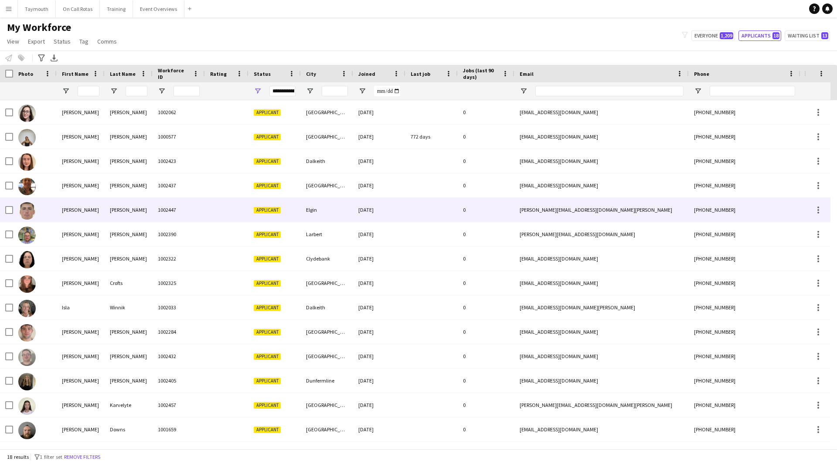
click at [146, 207] on div "[PERSON_NAME]" at bounding box center [129, 210] width 48 height 24
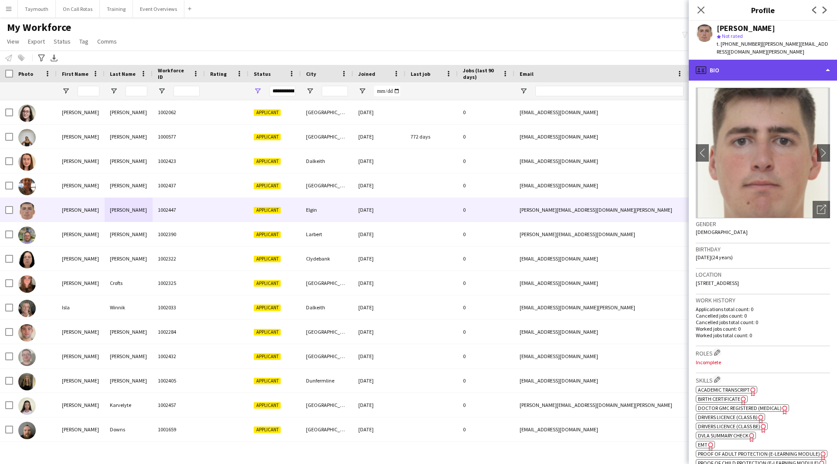
click at [794, 60] on div "profile Bio" at bounding box center [763, 70] width 148 height 21
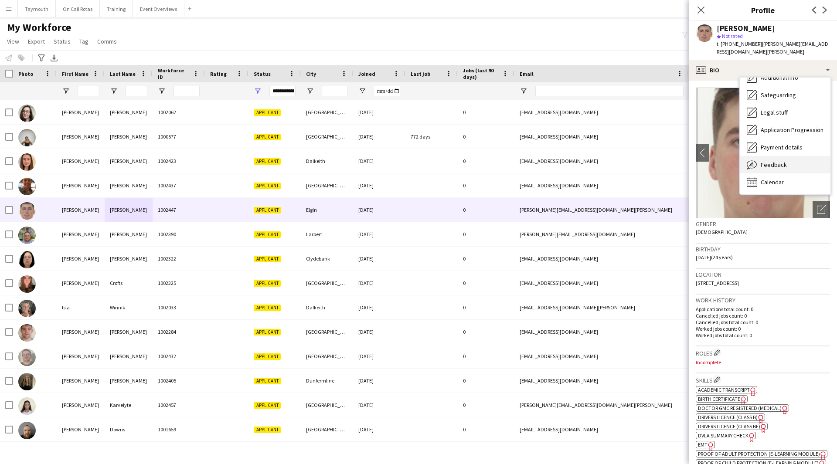
click at [766, 161] on span "Feedback" at bounding box center [774, 165] width 26 height 8
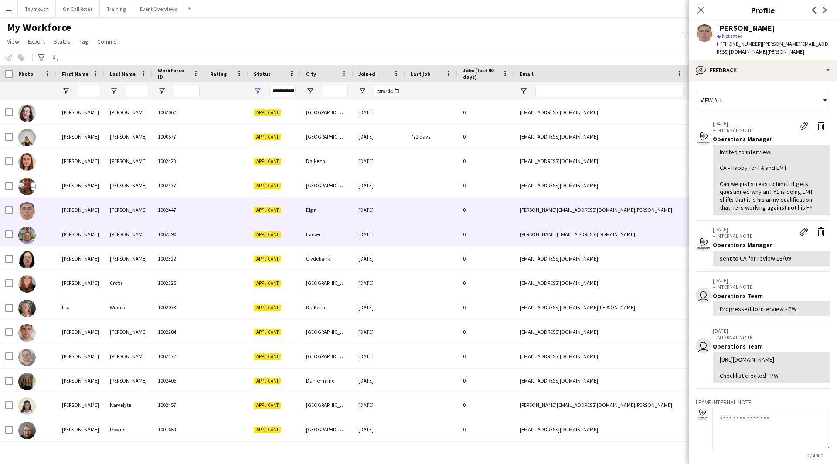
click at [203, 228] on div "1002390" at bounding box center [179, 234] width 52 height 24
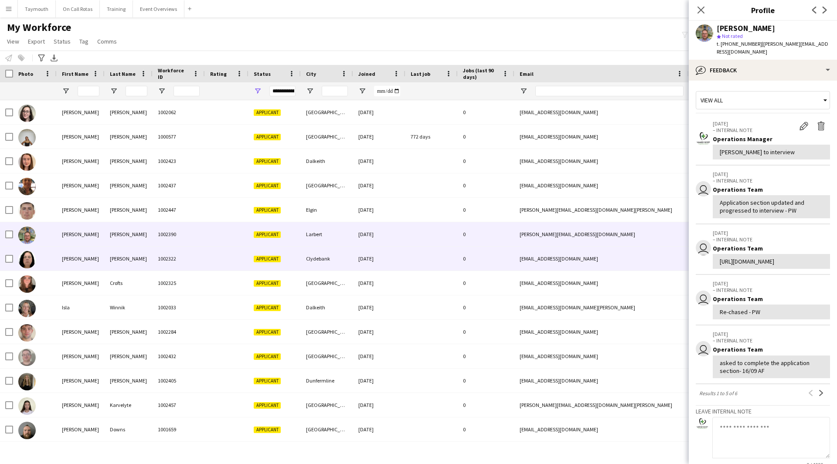
click at [184, 251] on div "1002322" at bounding box center [179, 259] width 52 height 24
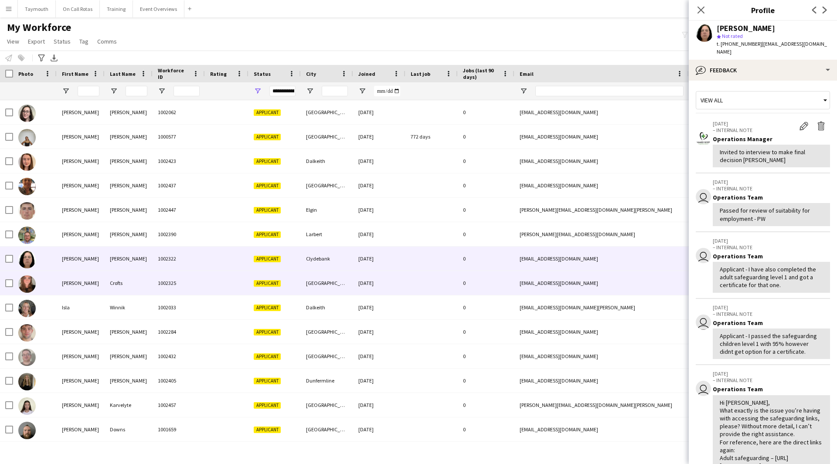
click at [194, 275] on div "1002325" at bounding box center [179, 283] width 52 height 24
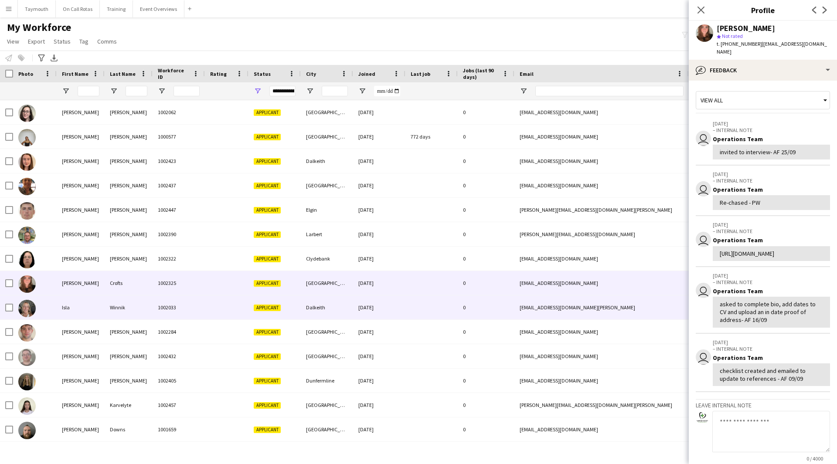
click at [198, 306] on div "1002033" at bounding box center [179, 307] width 52 height 24
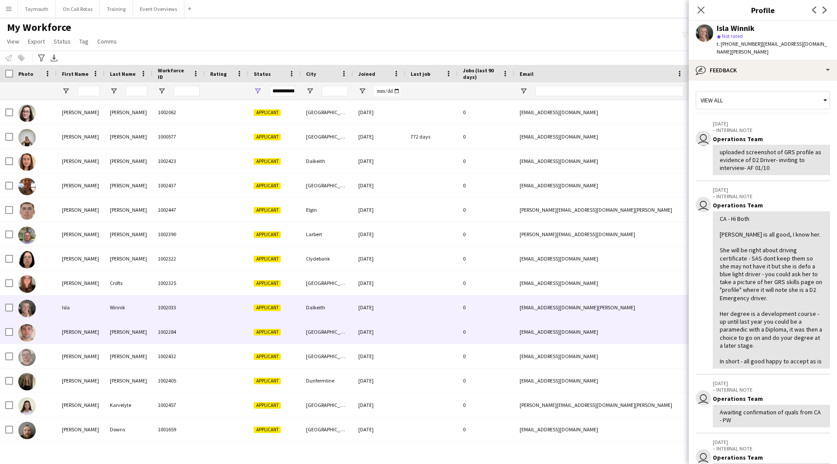
click at [198, 322] on div "1002284" at bounding box center [179, 332] width 52 height 24
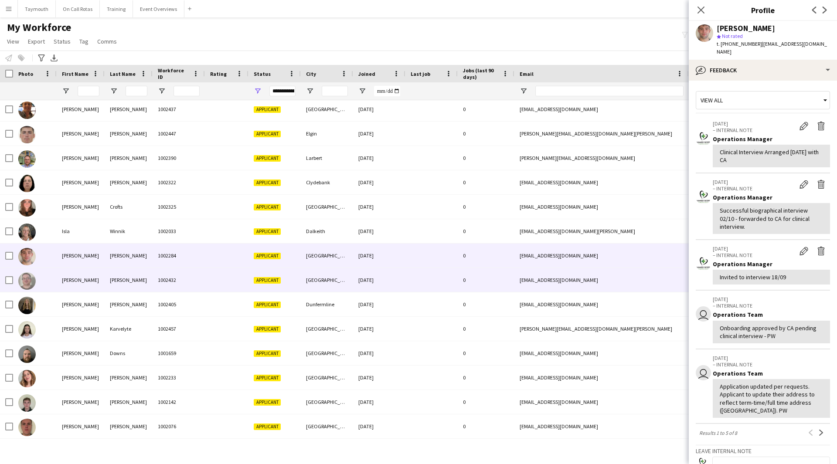
scroll to position [87, 0]
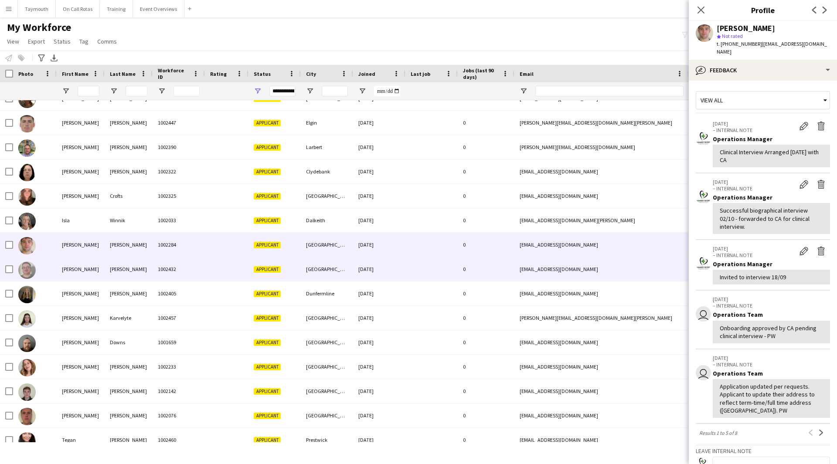
click at [194, 270] on div "1002432" at bounding box center [179, 269] width 52 height 24
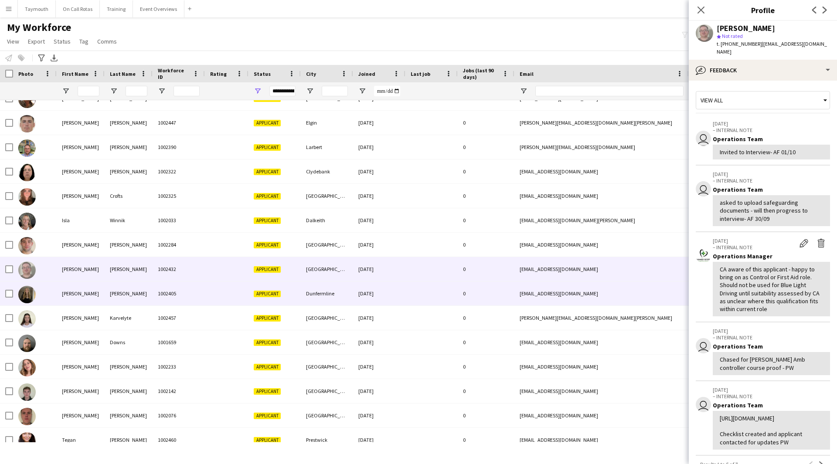
click at [200, 299] on div "1002405" at bounding box center [179, 294] width 52 height 24
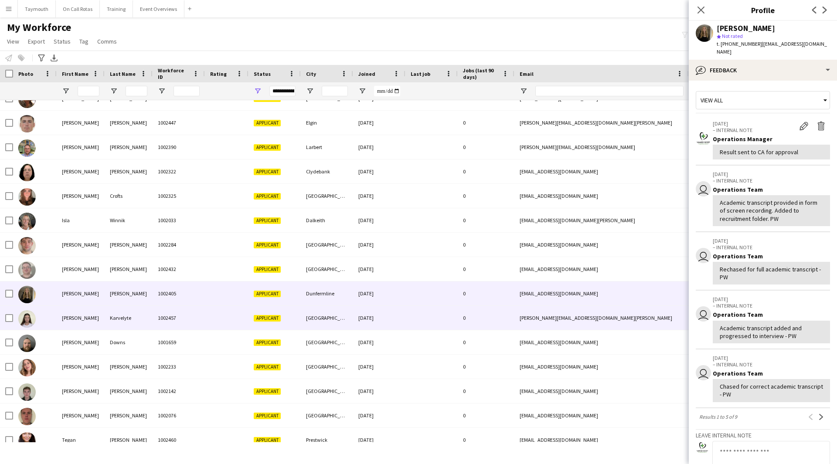
click at [196, 317] on div "1002457" at bounding box center [179, 318] width 52 height 24
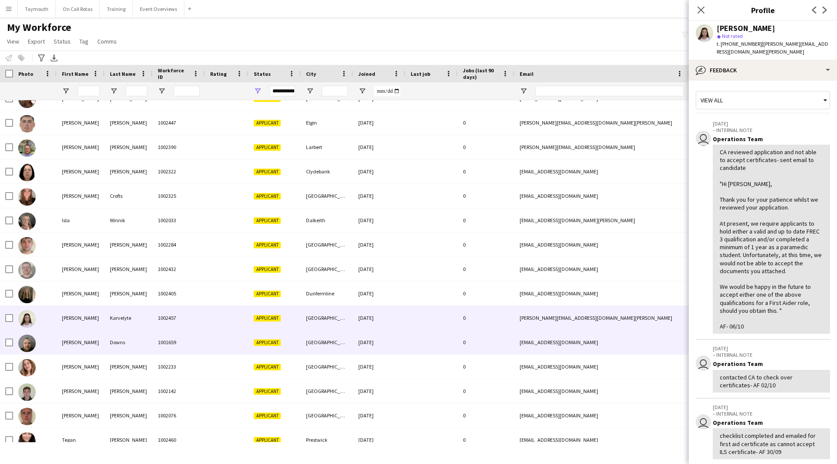
click at [192, 350] on div "1001659" at bounding box center [179, 342] width 52 height 24
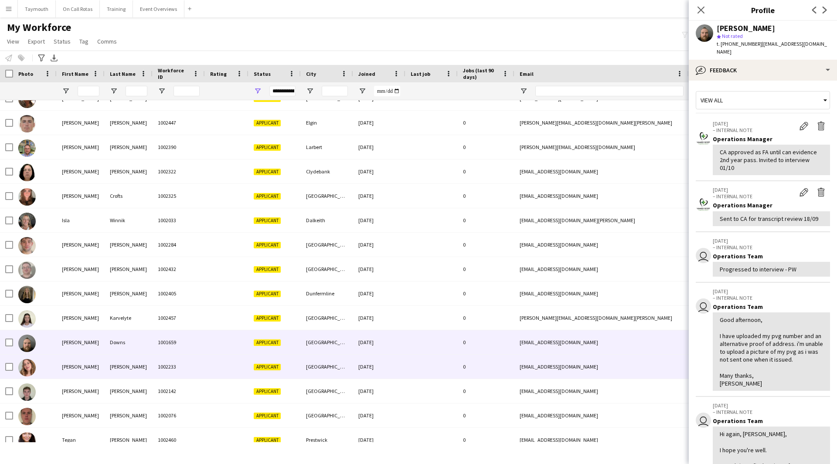
click at [185, 359] on div "1002233" at bounding box center [179, 367] width 52 height 24
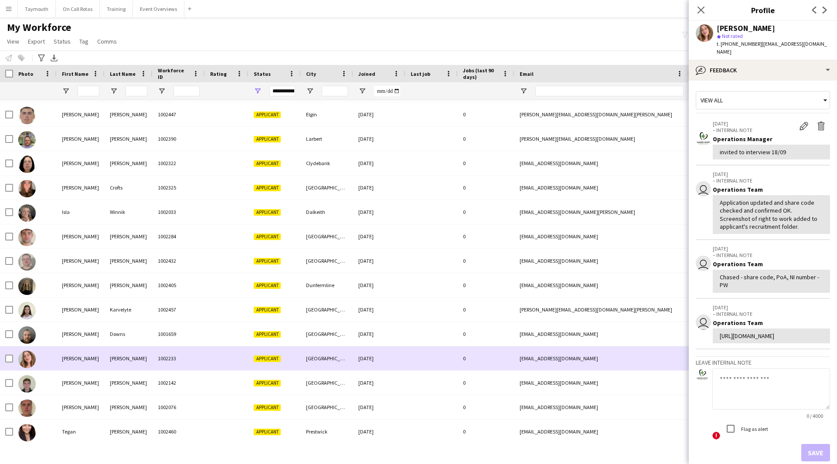
scroll to position [97, 0]
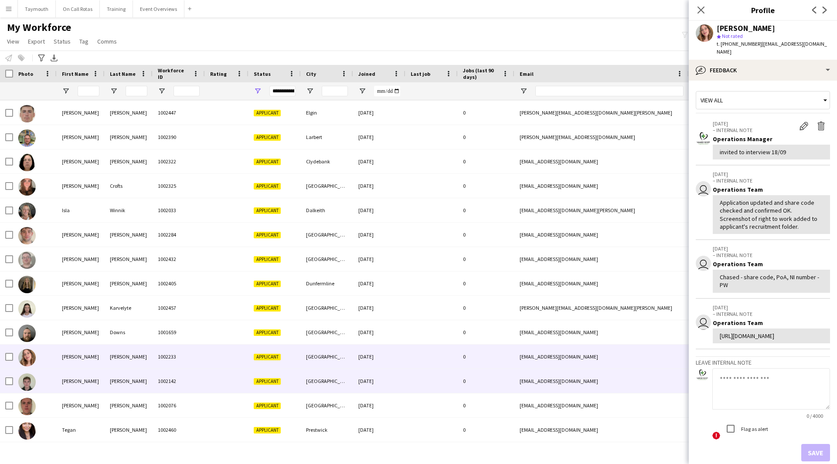
click at [187, 371] on div "1002142" at bounding box center [179, 381] width 52 height 24
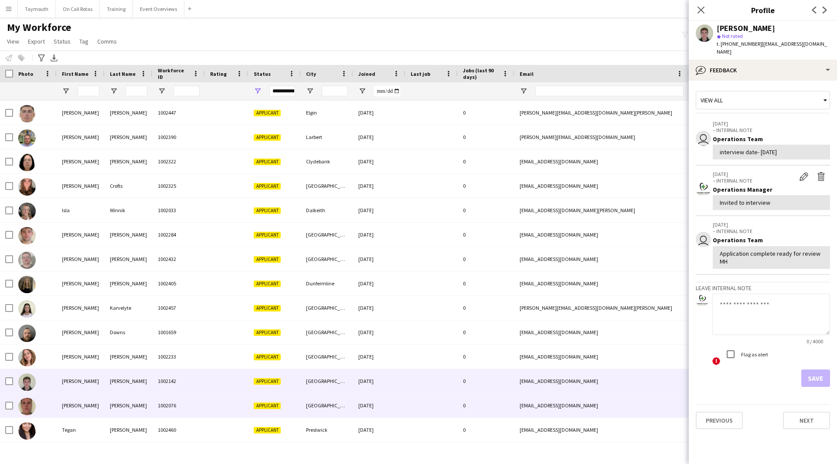
click at [189, 397] on div "1002076" at bounding box center [179, 406] width 52 height 24
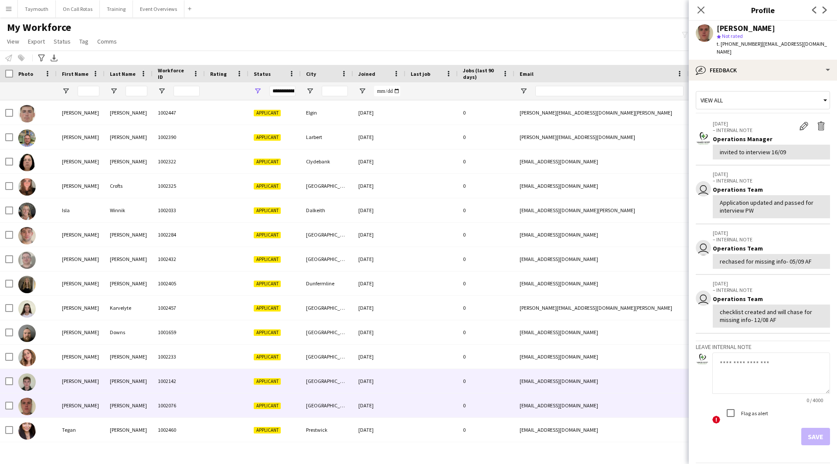
click at [189, 382] on div "1002142" at bounding box center [179, 381] width 52 height 24
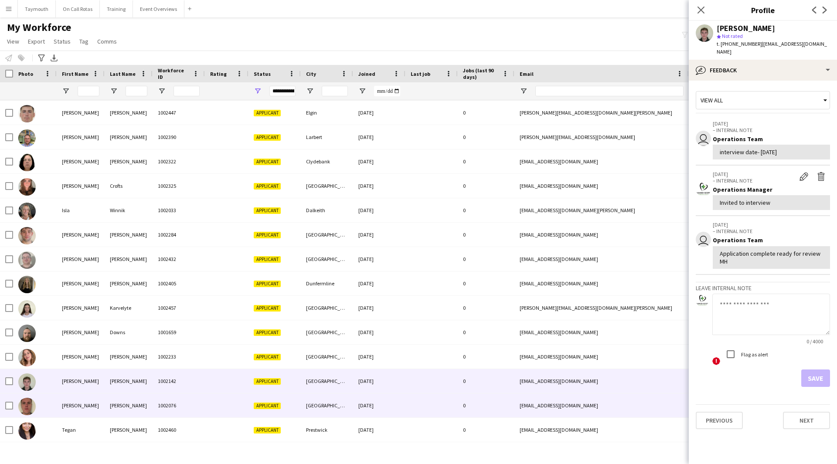
click at [188, 397] on div "1002076" at bounding box center [179, 406] width 52 height 24
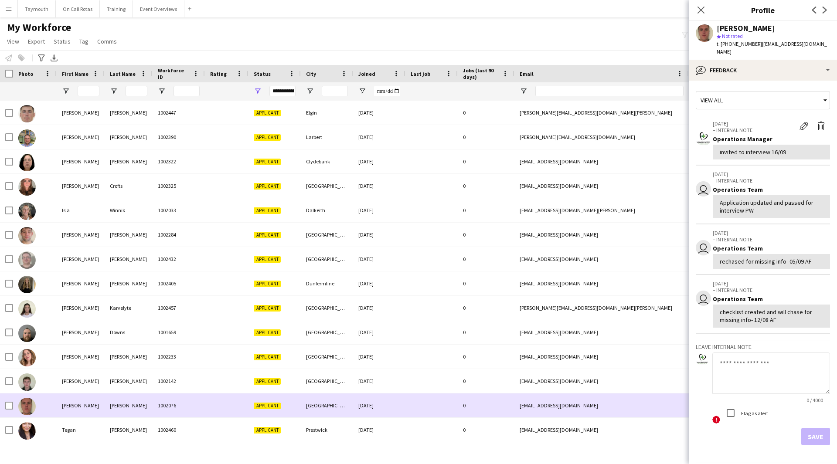
click at [186, 417] on div "1002076" at bounding box center [179, 406] width 52 height 24
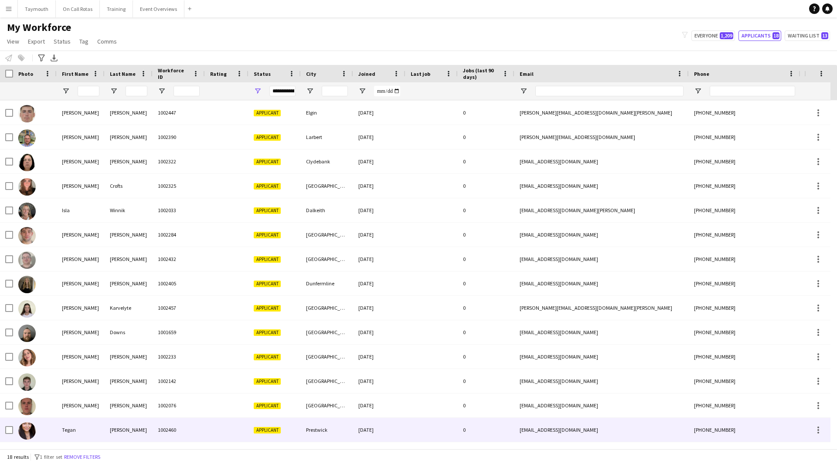
click at [186, 421] on div "1002460" at bounding box center [179, 430] width 52 height 24
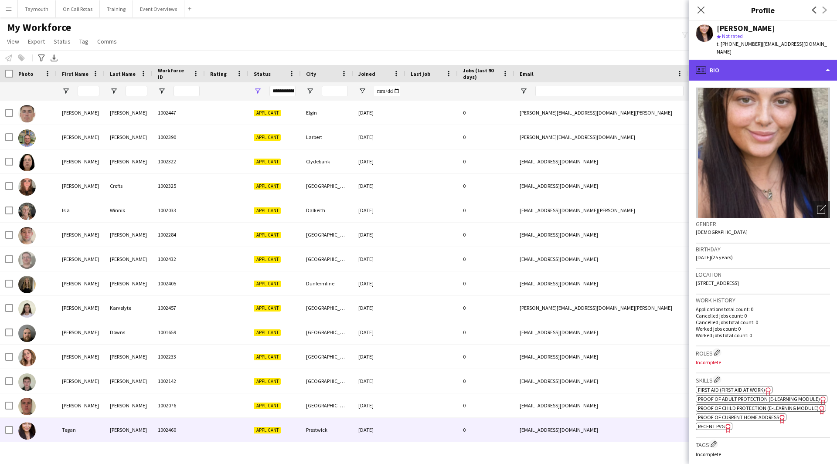
click at [792, 60] on div "profile Bio" at bounding box center [763, 70] width 148 height 21
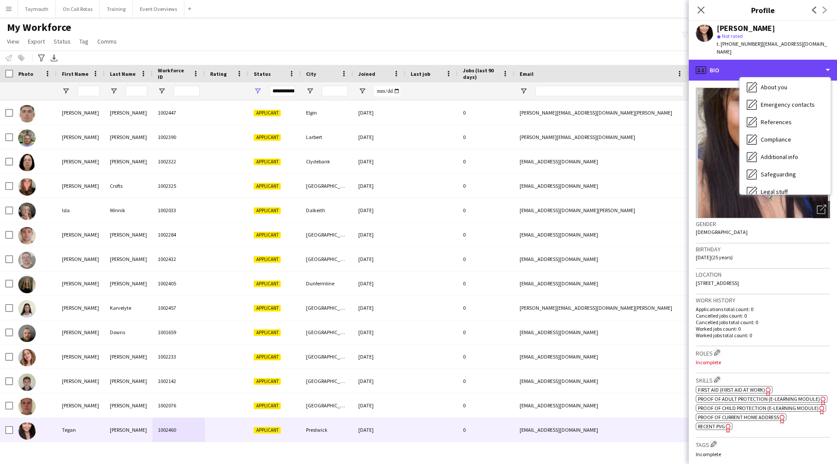
scroll to position [152, 0]
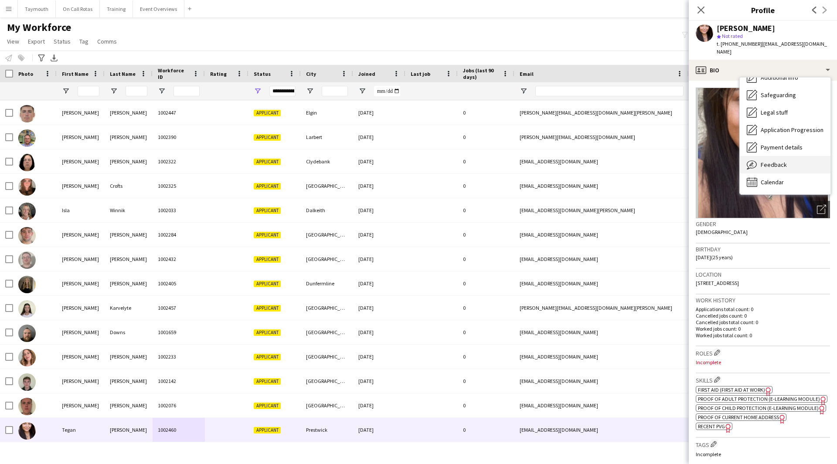
click at [797, 162] on div "Feedback Feedback" at bounding box center [785, 164] width 91 height 17
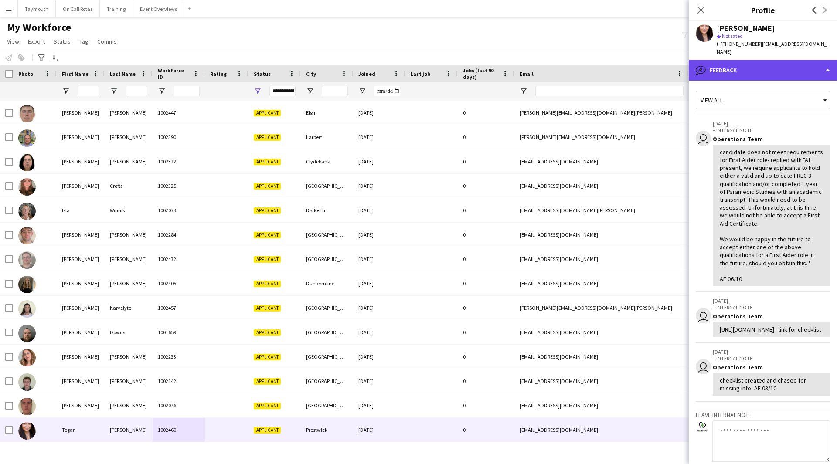
click at [781, 68] on div "bubble-pencil Feedback" at bounding box center [763, 70] width 148 height 21
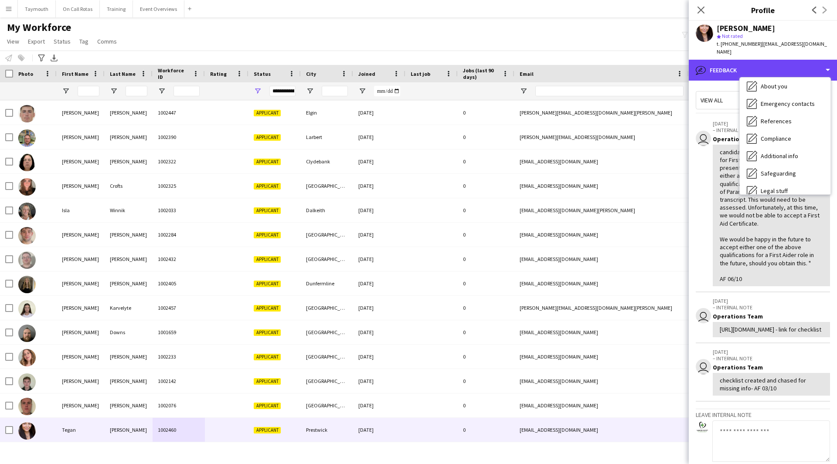
scroll to position [0, 0]
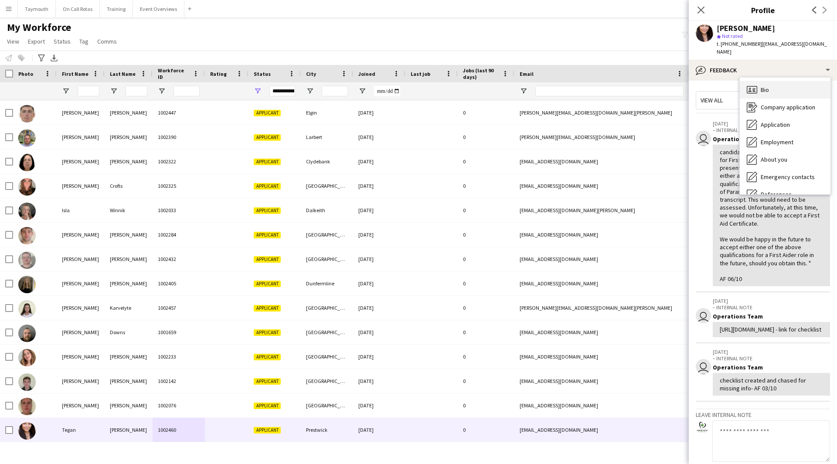
click at [778, 82] on div "Bio Bio" at bounding box center [785, 89] width 91 height 17
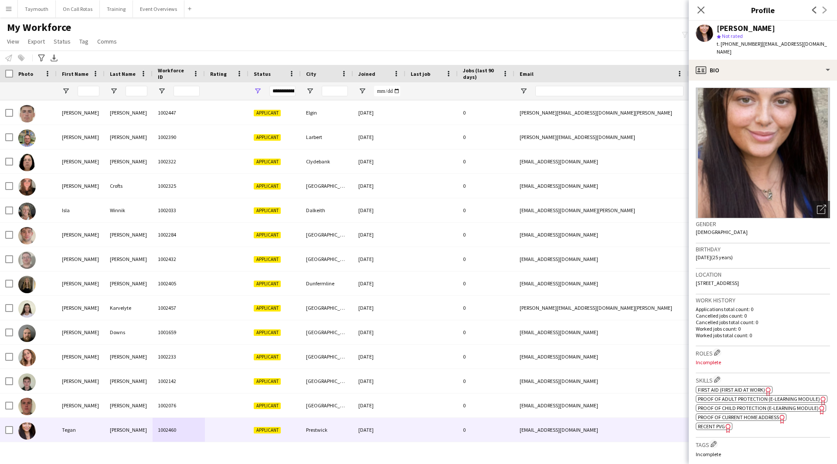
click at [734, 387] on span "First Aid (First Aid At Work)" at bounding box center [731, 390] width 67 height 7
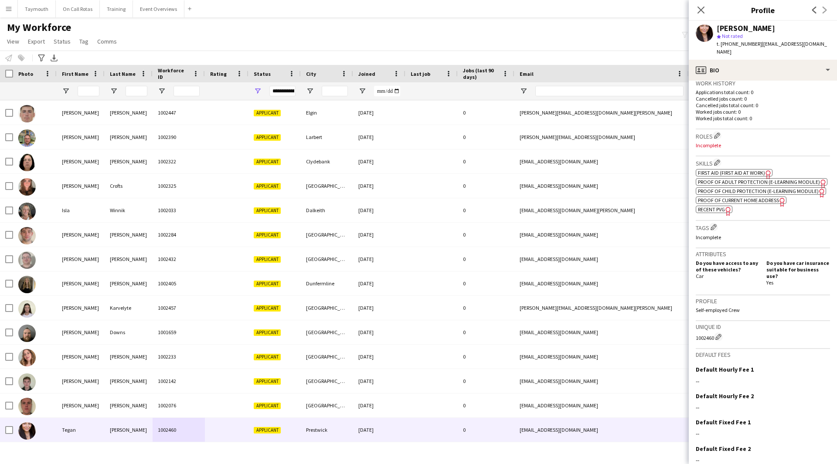
scroll to position [254, 0]
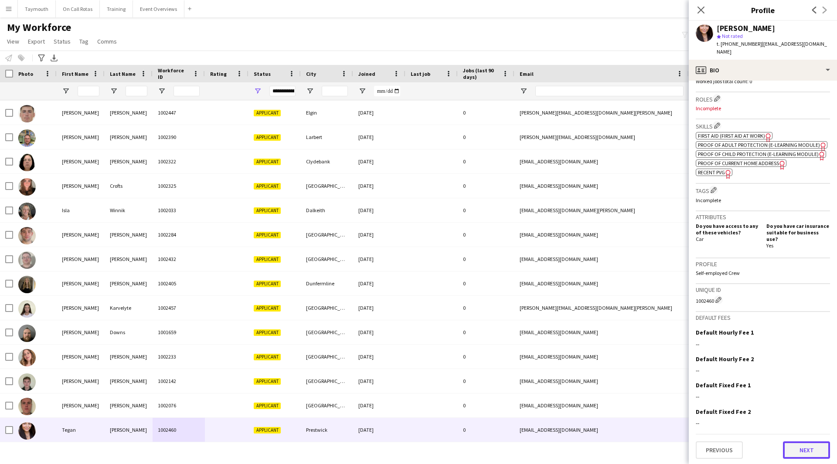
click at [804, 448] on button "Next" at bounding box center [806, 449] width 47 height 17
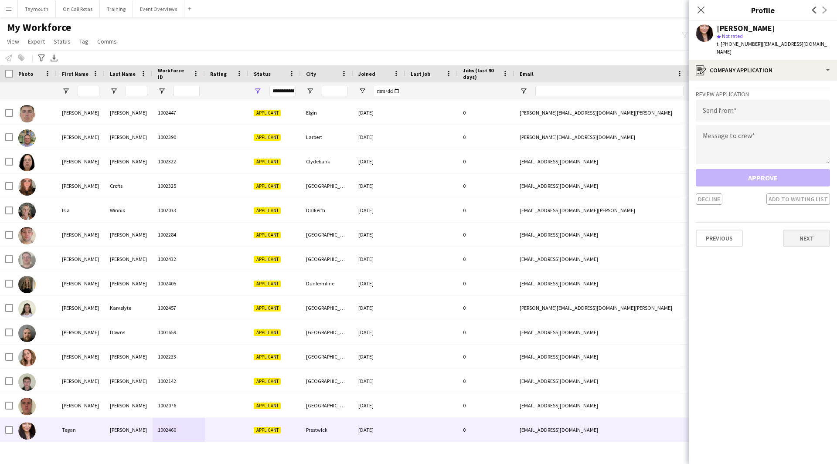
drag, startPoint x: 806, startPoint y: 242, endPoint x: 807, endPoint y: 236, distance: 5.8
click at [806, 241] on app-crew-profile-application "Review Application Send from Message to crew Approve Decline Add to waiting lis…" at bounding box center [763, 273] width 148 height 384
click at [807, 236] on button "Next" at bounding box center [806, 238] width 47 height 17
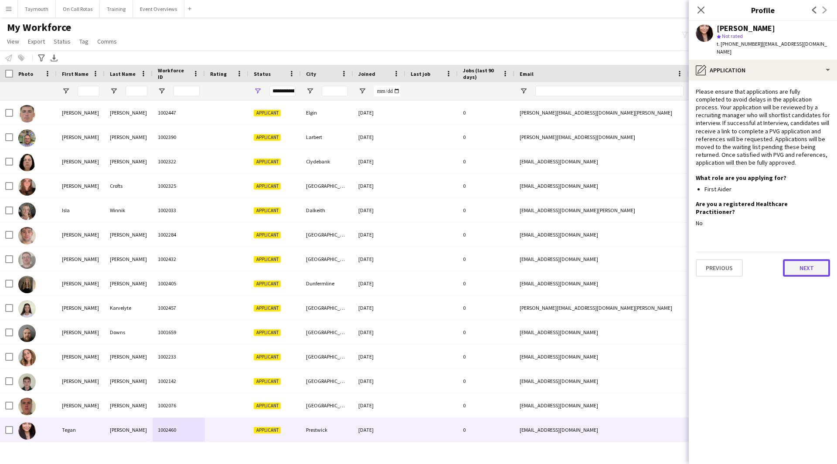
click at [803, 259] on button "Next" at bounding box center [806, 267] width 47 height 17
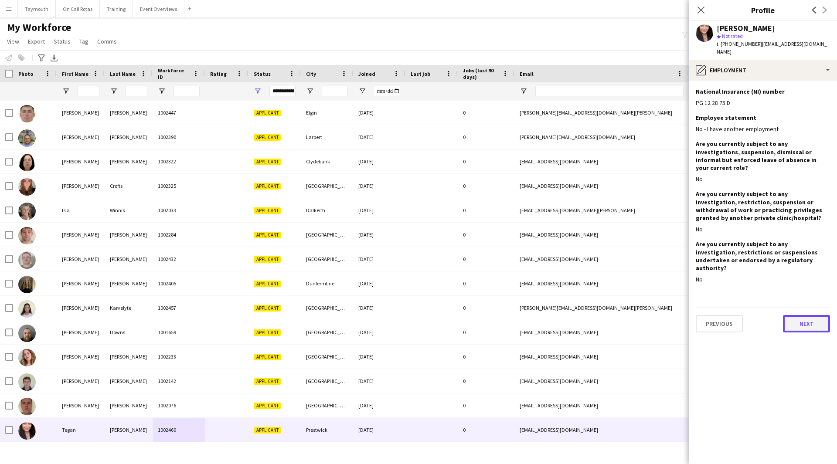
click at [803, 315] on button "Next" at bounding box center [806, 323] width 47 height 17
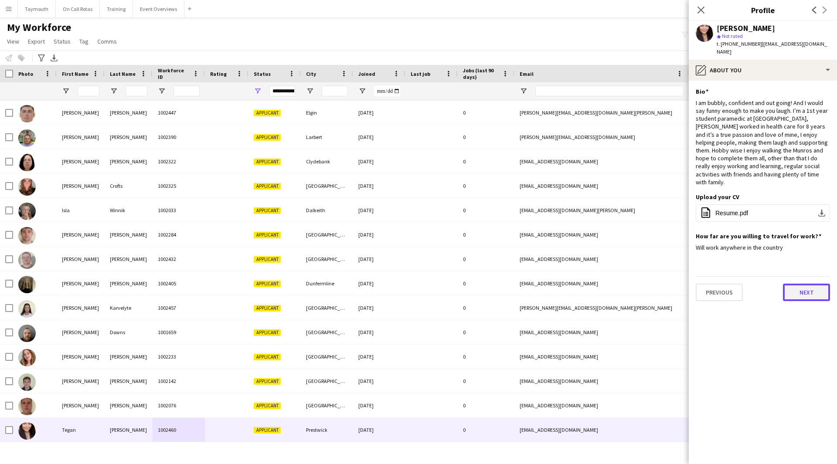
click at [791, 284] on button "Next" at bounding box center [806, 292] width 47 height 17
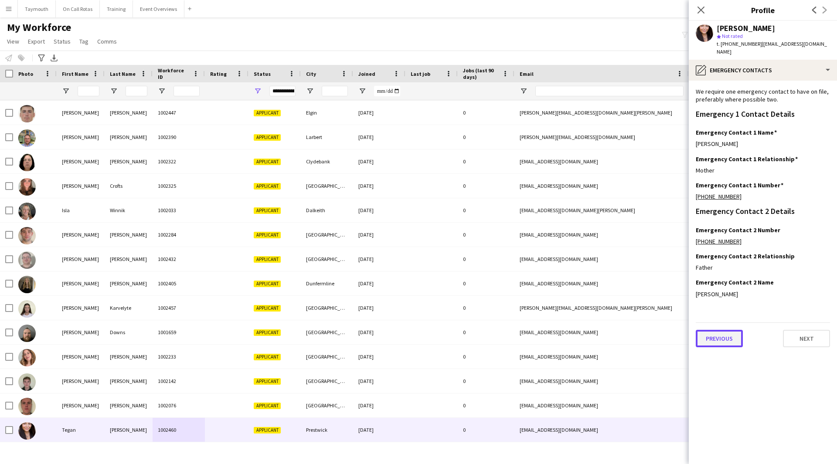
click at [715, 330] on button "Previous" at bounding box center [719, 338] width 47 height 17
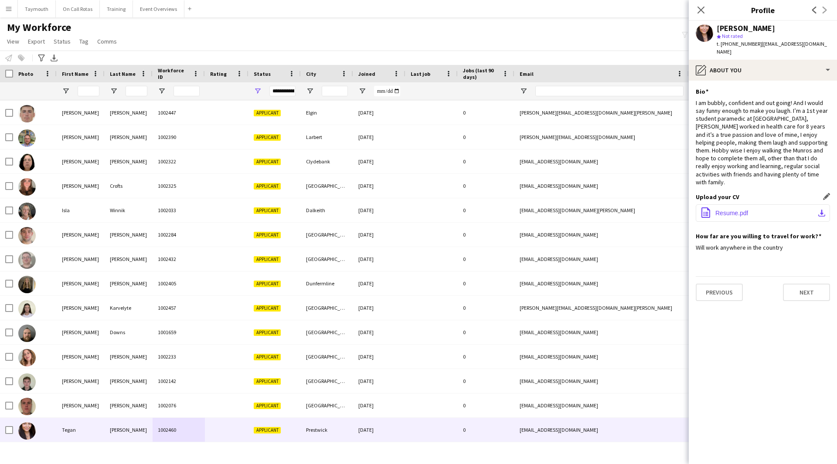
click at [818, 210] on app-icon "download-bottom" at bounding box center [821, 213] width 7 height 7
click at [17, 14] on button "Menu" at bounding box center [8, 8] width 17 height 17
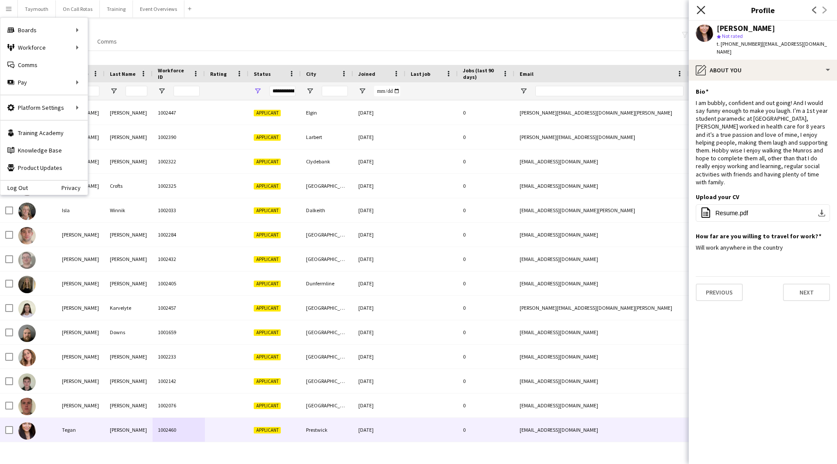
click at [701, 9] on icon "Close pop-in" at bounding box center [700, 10] width 8 height 8
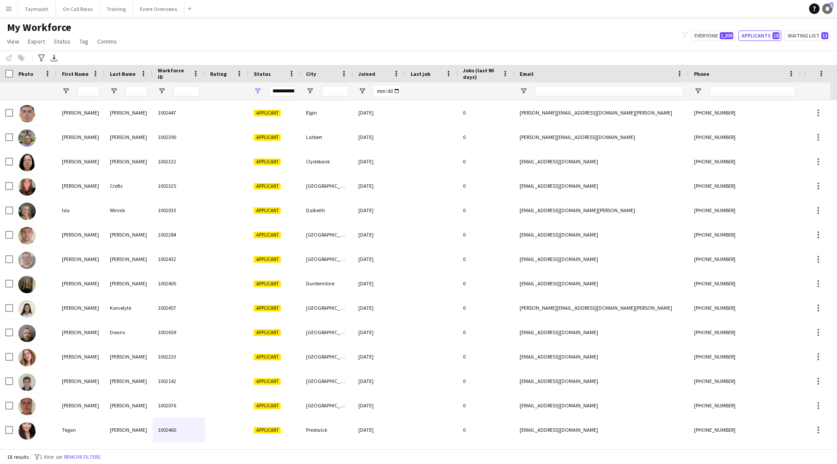
click at [829, 9] on icon "Notifications" at bounding box center [827, 8] width 5 height 5
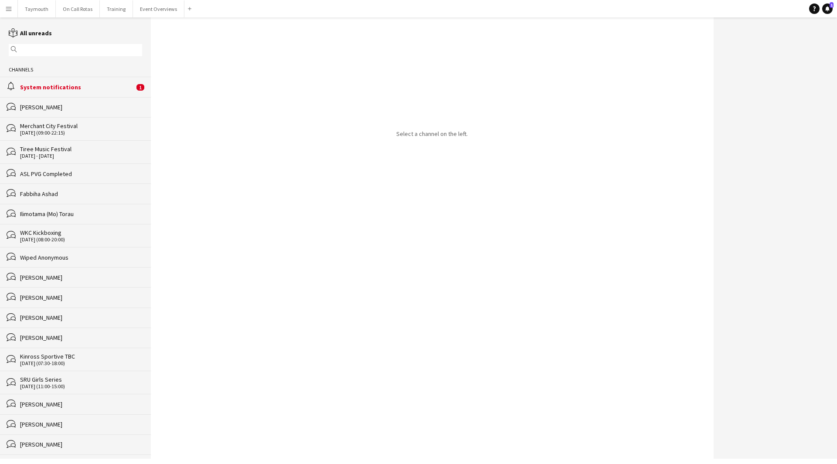
click at [122, 89] on div "System notifications" at bounding box center [77, 87] width 114 height 8
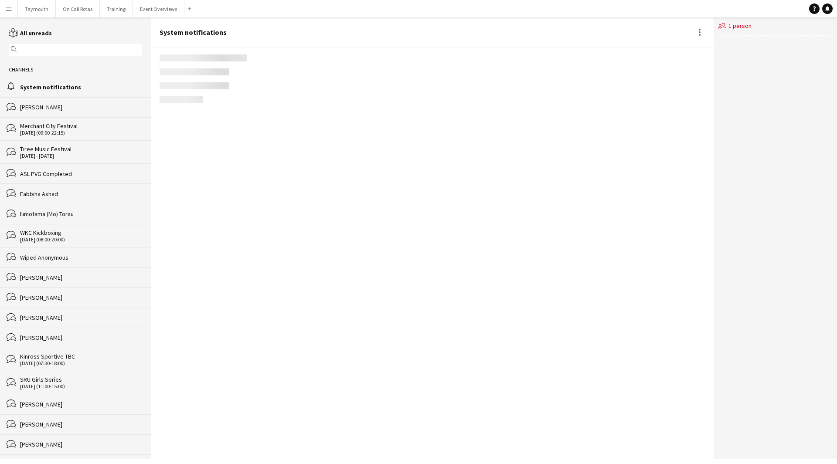
scroll to position [1015, 0]
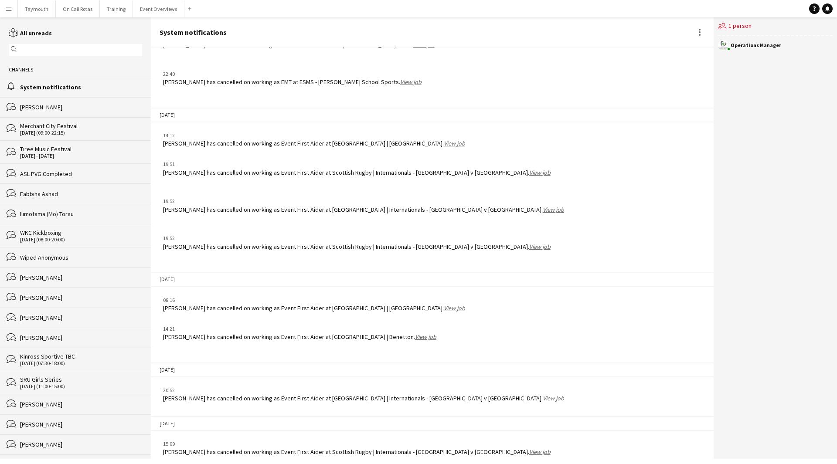
click at [529, 448] on link "View job" at bounding box center [539, 452] width 21 height 8
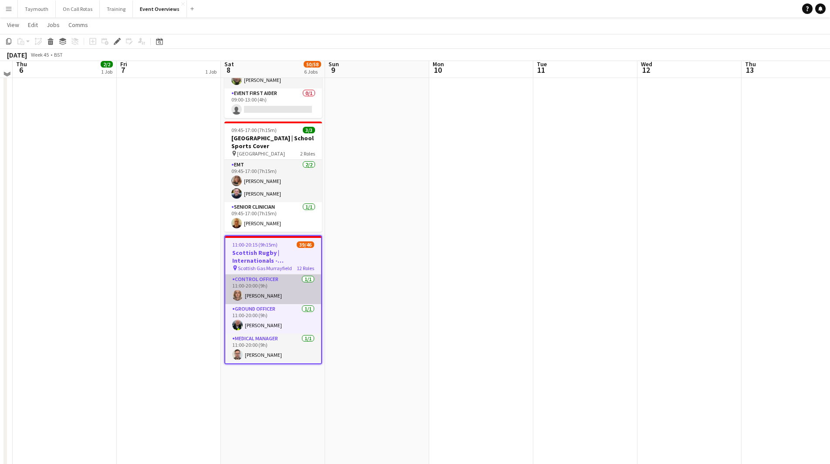
scroll to position [403, 0]
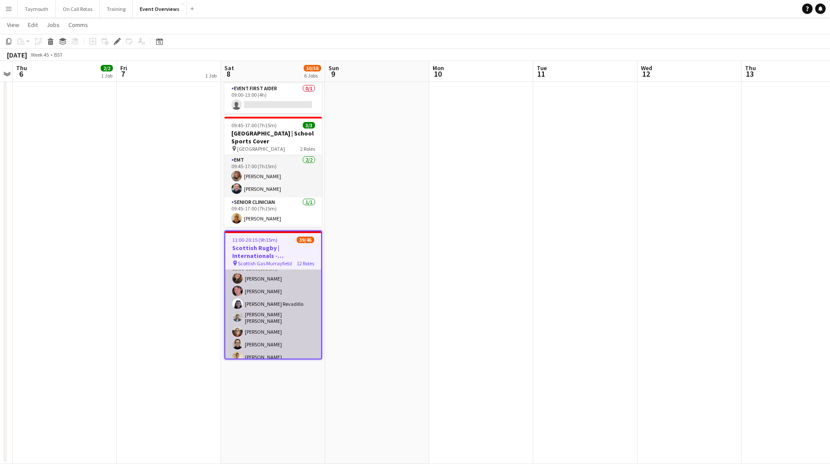
click at [295, 322] on app-card-role "Event First Aider 31A 17/18 11:30-18:00 (6h30m) [PERSON_NAME] [PERSON_NAME] [PE…" at bounding box center [273, 381] width 96 height 247
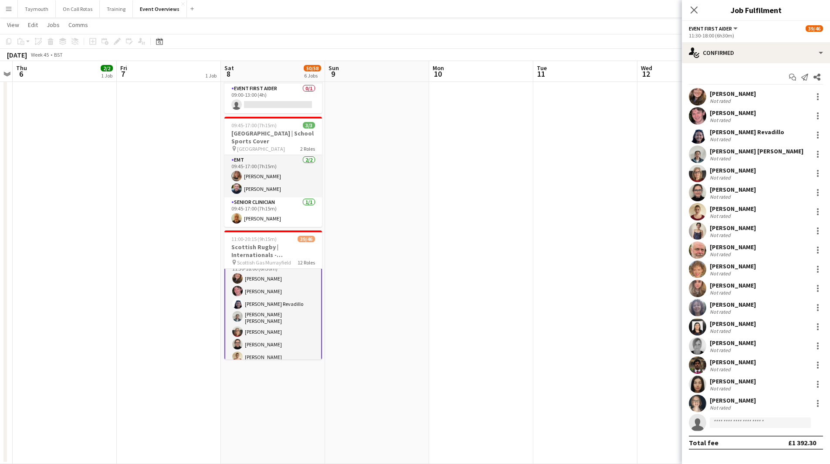
scroll to position [132, 0]
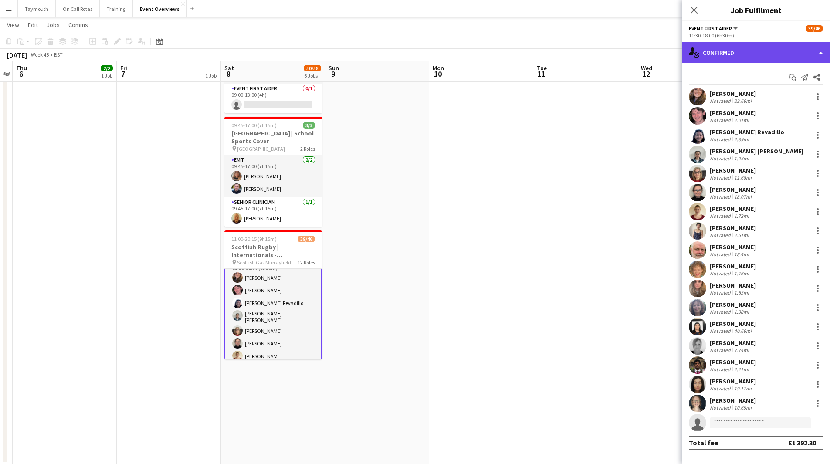
click at [756, 57] on div "single-neutral-actions-check-2 Confirmed" at bounding box center [756, 52] width 148 height 21
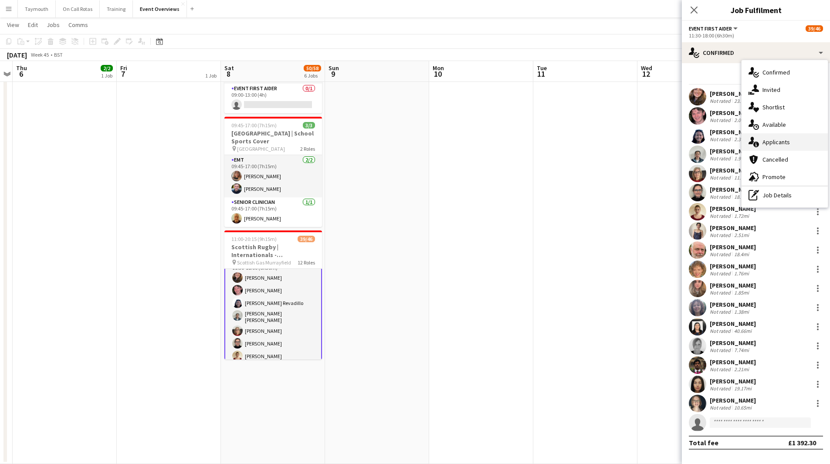
click at [791, 143] on div "single-neutral-actions-information Applicants" at bounding box center [785, 141] width 86 height 17
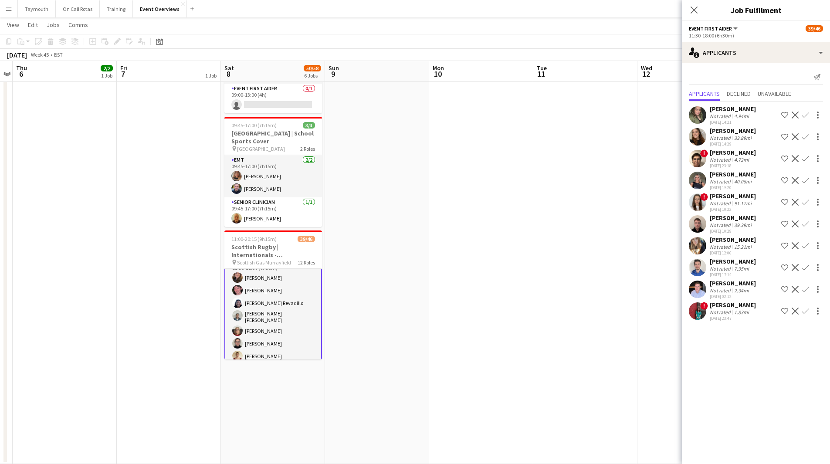
click at [805, 288] on app-icon "Confirm" at bounding box center [805, 289] width 7 height 7
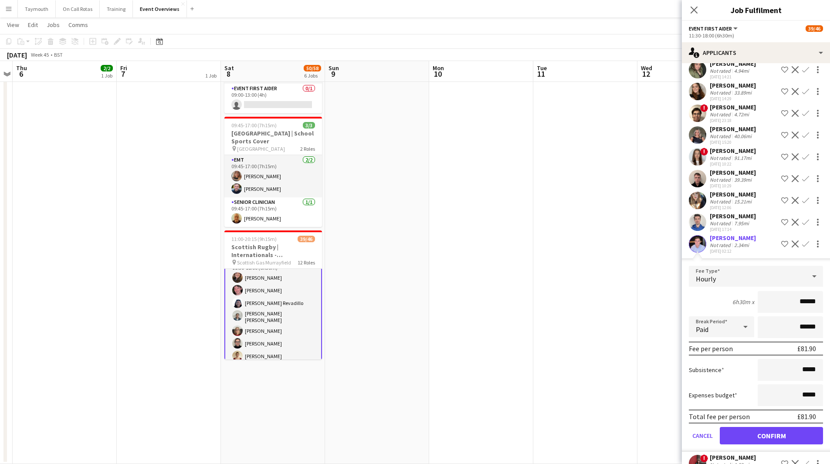
scroll to position [64, 0]
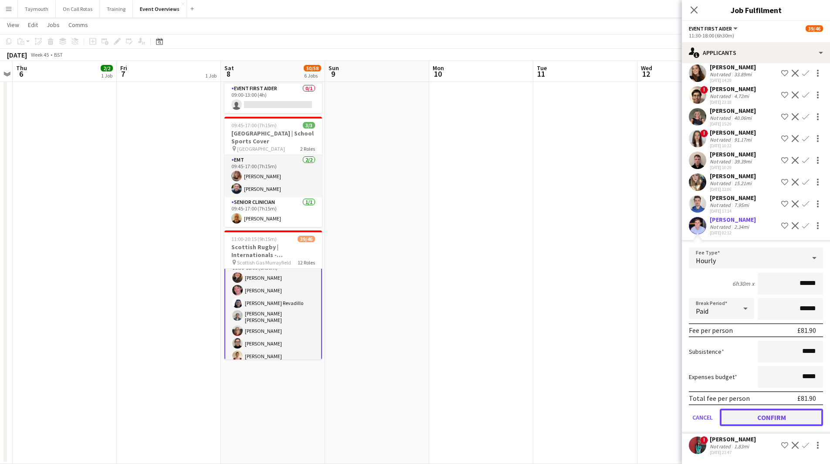
click at [770, 415] on button "Confirm" at bounding box center [771, 417] width 103 height 17
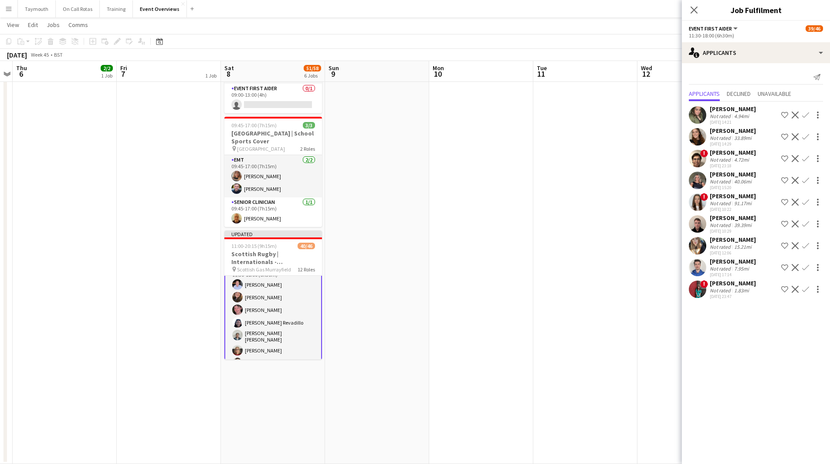
scroll to position [0, 0]
click at [537, 321] on app-date-cell at bounding box center [585, 79] width 104 height 769
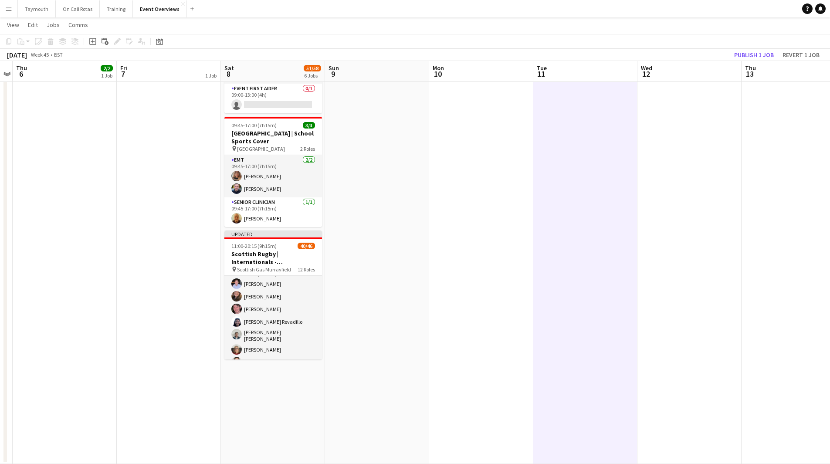
scroll to position [131, 0]
click at [766, 54] on button "Publish 1 job" at bounding box center [754, 54] width 47 height 11
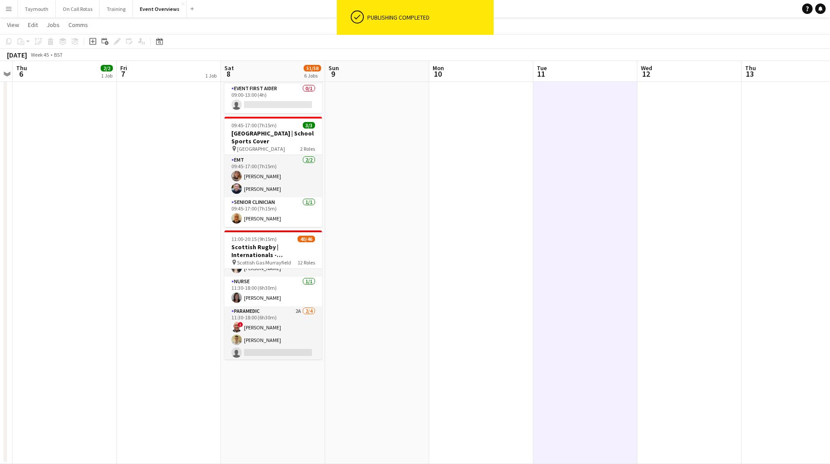
scroll to position [392, 0]
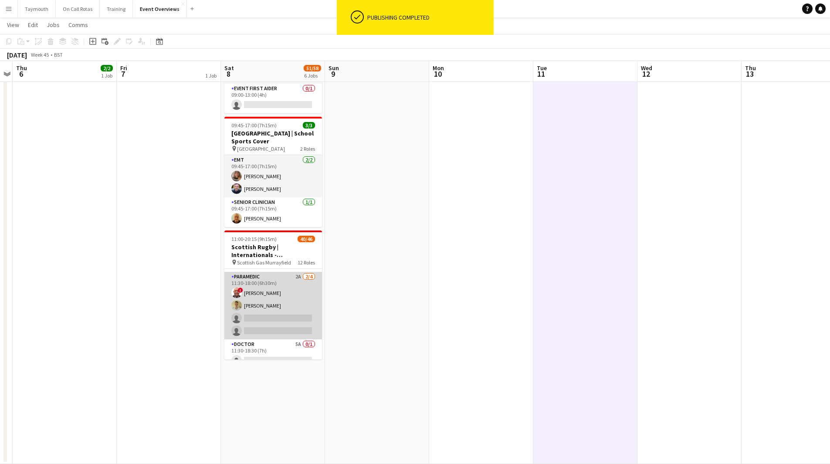
click at [301, 312] on app-card-role "Paramedic 2A [DATE] 11:30-18:00 (6h30m) ! [PERSON_NAME] [PERSON_NAME] single-ne…" at bounding box center [273, 306] width 98 height 68
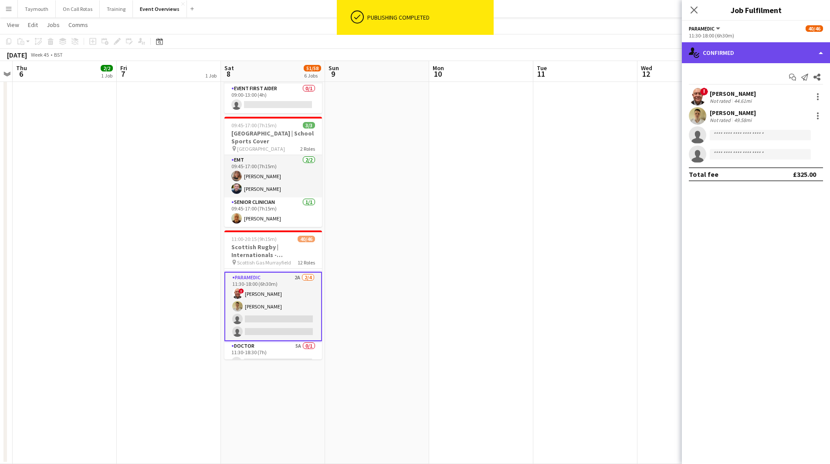
click at [751, 55] on div "single-neutral-actions-check-2 Confirmed" at bounding box center [756, 52] width 148 height 21
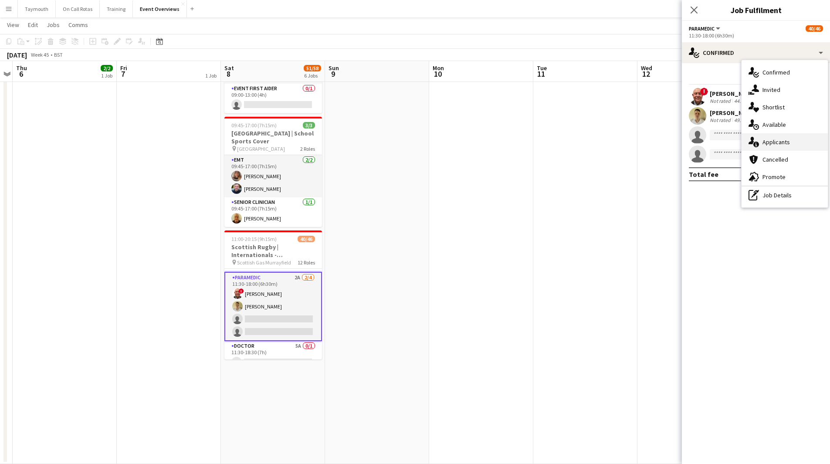
click at [767, 142] on span "Applicants" at bounding box center [776, 142] width 27 height 8
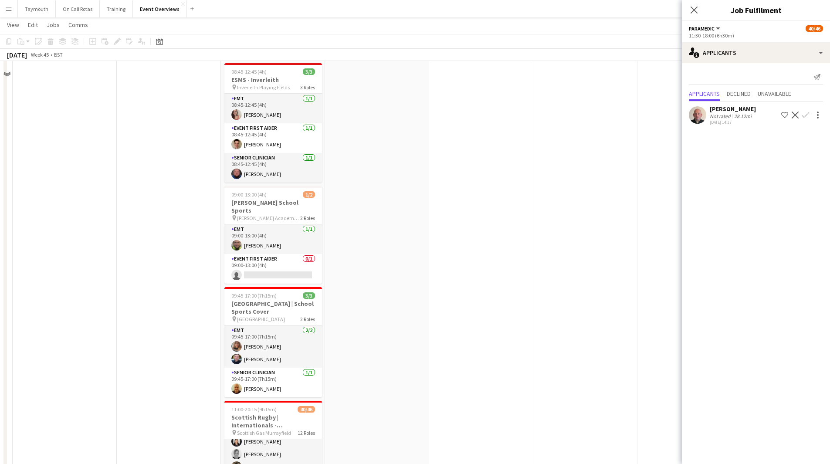
scroll to position [141, 0]
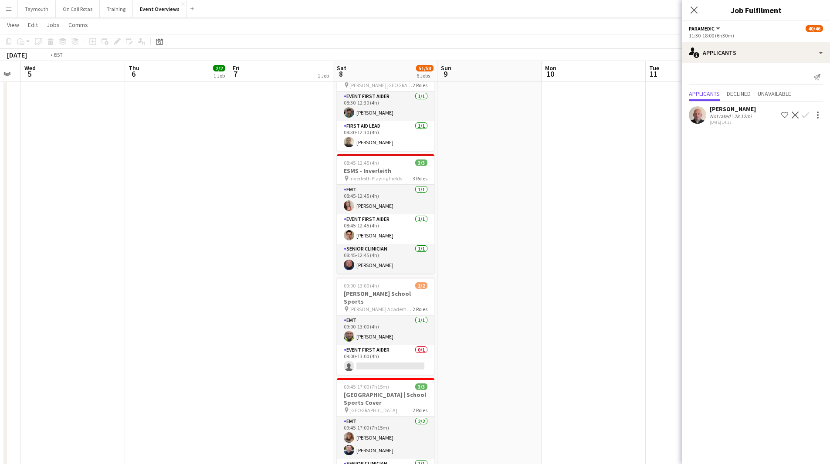
drag, startPoint x: 177, startPoint y: 295, endPoint x: 657, endPoint y: 310, distance: 479.6
click at [663, 309] on app-calendar-viewport "Mon 3 Tue 4 Wed 5 Thu 6 2/2 1 Job Fri 7 1 Job Sat 8 51/58 6 Jobs Sun 9 Mon 10 T…" at bounding box center [415, 309] width 830 height 833
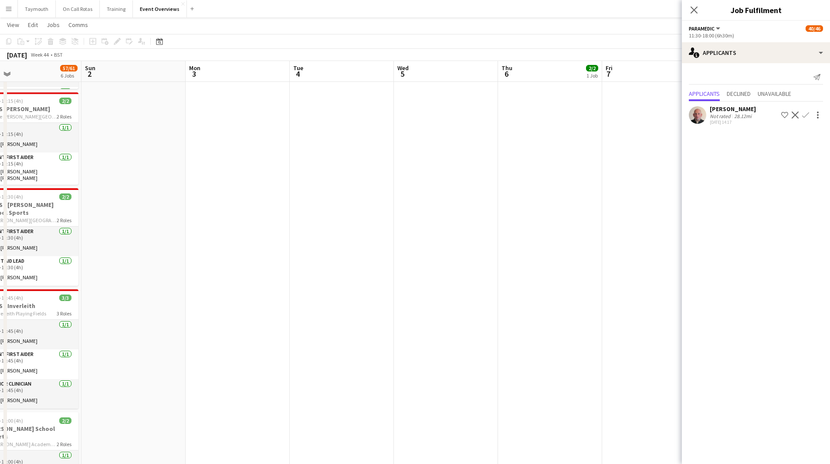
drag, startPoint x: 343, startPoint y: 305, endPoint x: 416, endPoint y: 305, distance: 72.3
click at [416, 305] on app-calendar-viewport "Thu 30 Fri 31 Sat 1 57/61 6 Jobs Sun 2 Mon 3 Tue 4 Wed 5 Thu 6 2/2 1 Job Fri 7 …" at bounding box center [415, 309] width 830 height 833
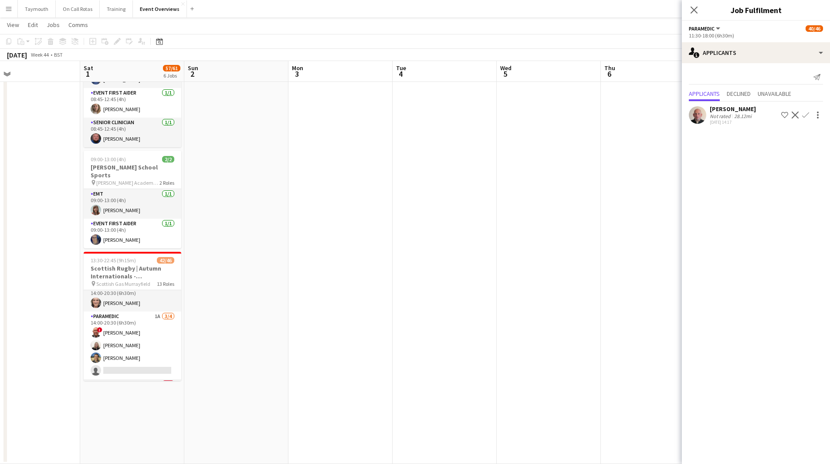
scroll to position [392, 0]
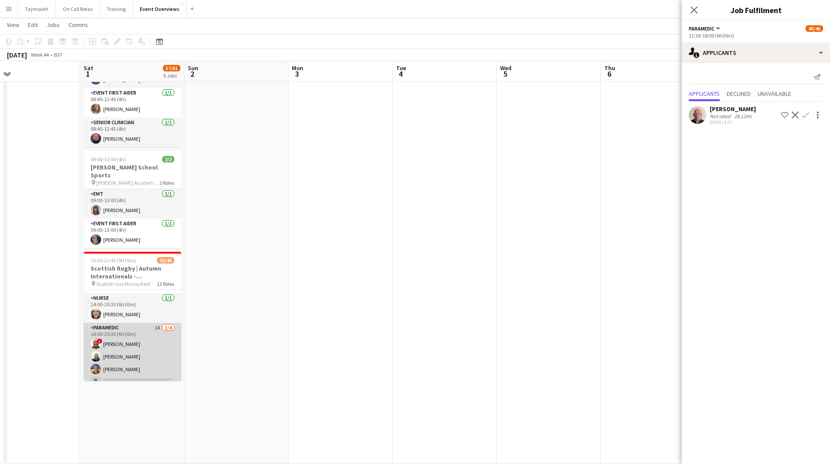
drag, startPoint x: 142, startPoint y: 315, endPoint x: 140, endPoint y: 310, distance: 5.1
click at [140, 323] on app-card-role "Paramedic 1A [DATE] 14:00-20:30 (6h30m) ! [PERSON_NAME] [PERSON_NAME] [PERSON_N…" at bounding box center [133, 357] width 98 height 68
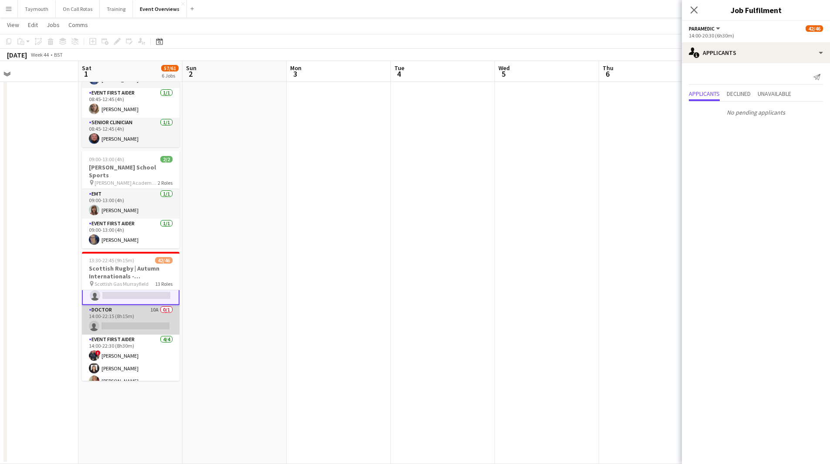
click at [135, 311] on app-card-role "Doctor 10A 0/1 14:00-22:15 (8h15m) single-neutral-actions" at bounding box center [131, 320] width 98 height 30
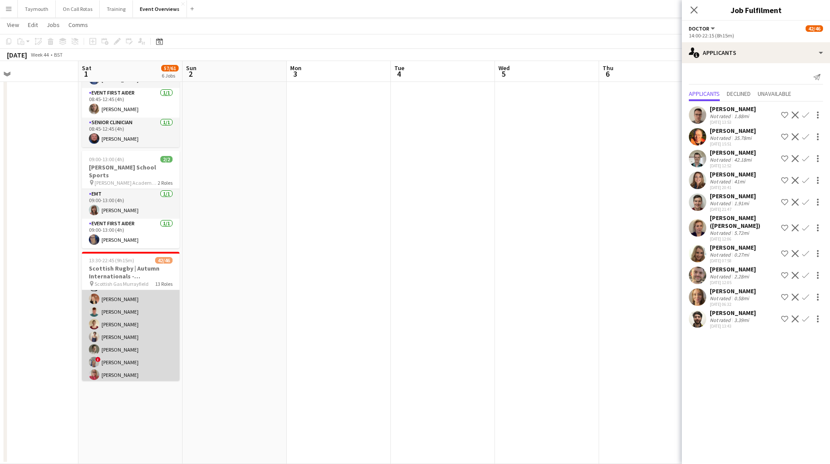
click at [133, 317] on app-card-role "Event First Aider [DATE] 14:30-19:00 (4h30m) [PERSON_NAME] [PERSON_NAME] [PERSO…" at bounding box center [131, 311] width 98 height 143
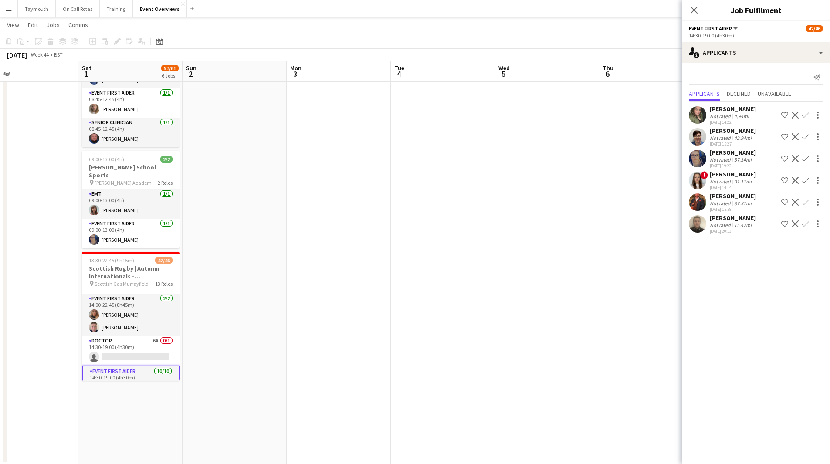
scroll to position [583, 0]
click at [333, 302] on app-date-cell at bounding box center [339, 79] width 104 height 769
